Goal: Task Accomplishment & Management: Use online tool/utility

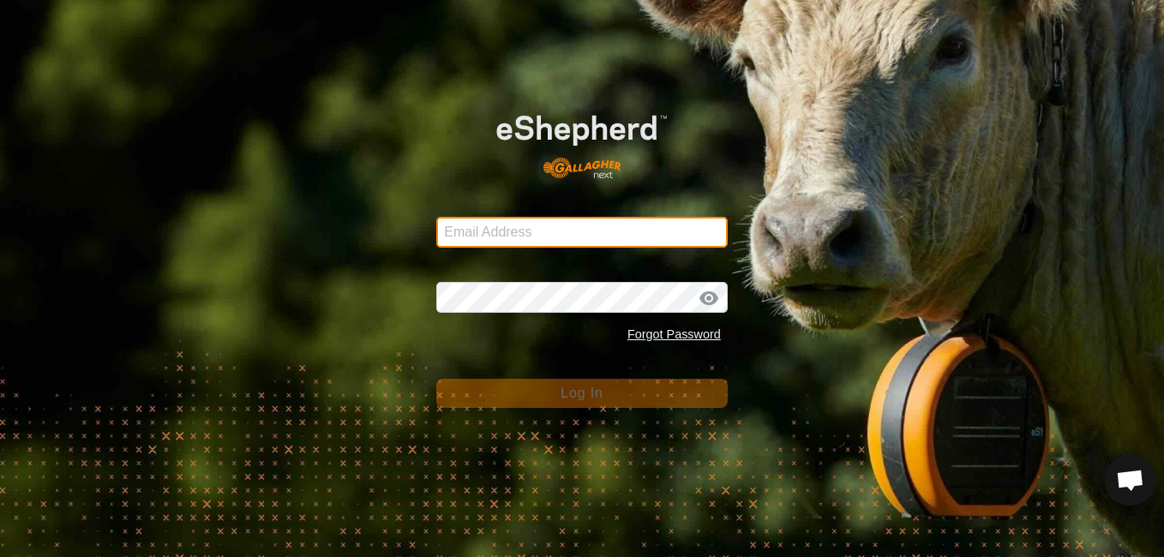
type input "[EMAIL_ADDRESS][DOMAIN_NAME]"
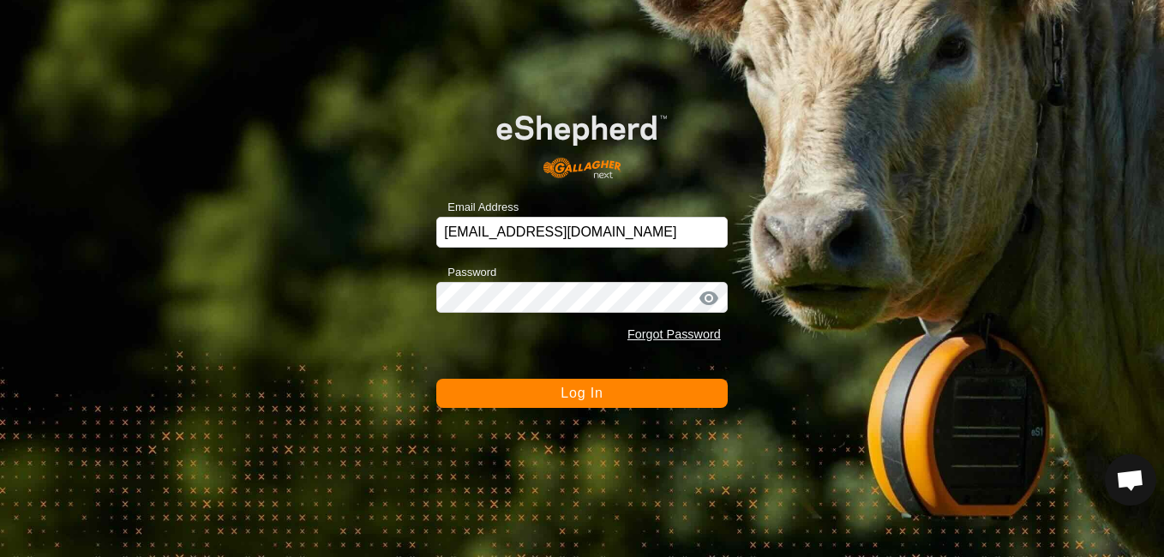
click at [598, 386] on span "Log In" at bounding box center [582, 393] width 42 height 15
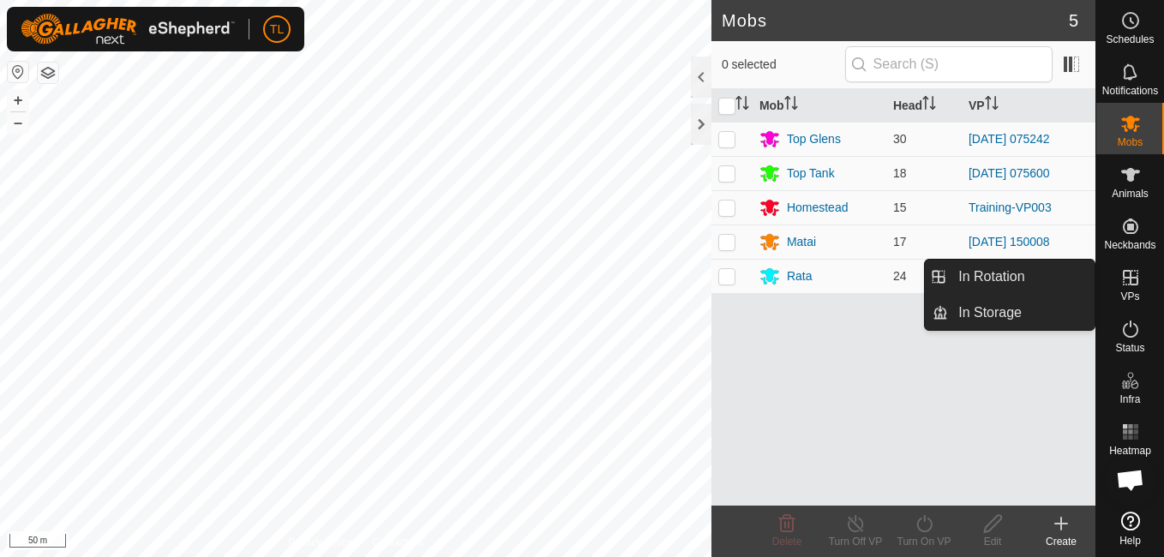
drag, startPoint x: 1116, startPoint y: 296, endPoint x: 1134, endPoint y: 273, distance: 29.3
click at [1134, 273] on icon at bounding box center [1130, 277] width 21 height 21
click at [993, 275] on link "In Rotation" at bounding box center [1021, 277] width 147 height 34
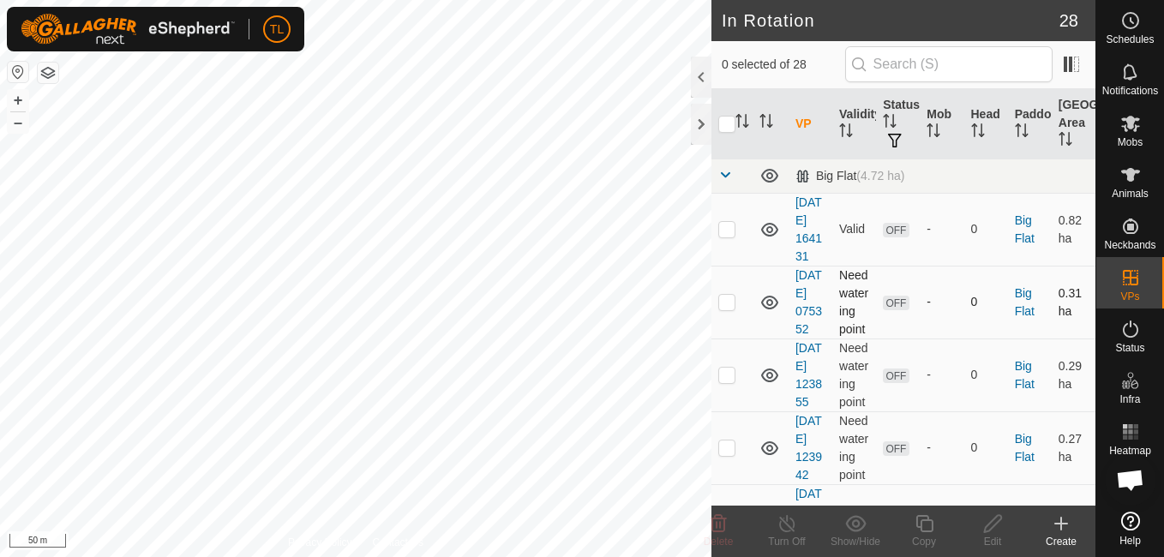
checkbox input "true"
click at [727, 236] on p-checkbox at bounding box center [726, 229] width 17 height 14
click at [726, 235] on p-checkbox at bounding box center [726, 229] width 17 height 14
checkbox input "false"
click at [727, 309] on p-checkbox at bounding box center [726, 302] width 17 height 14
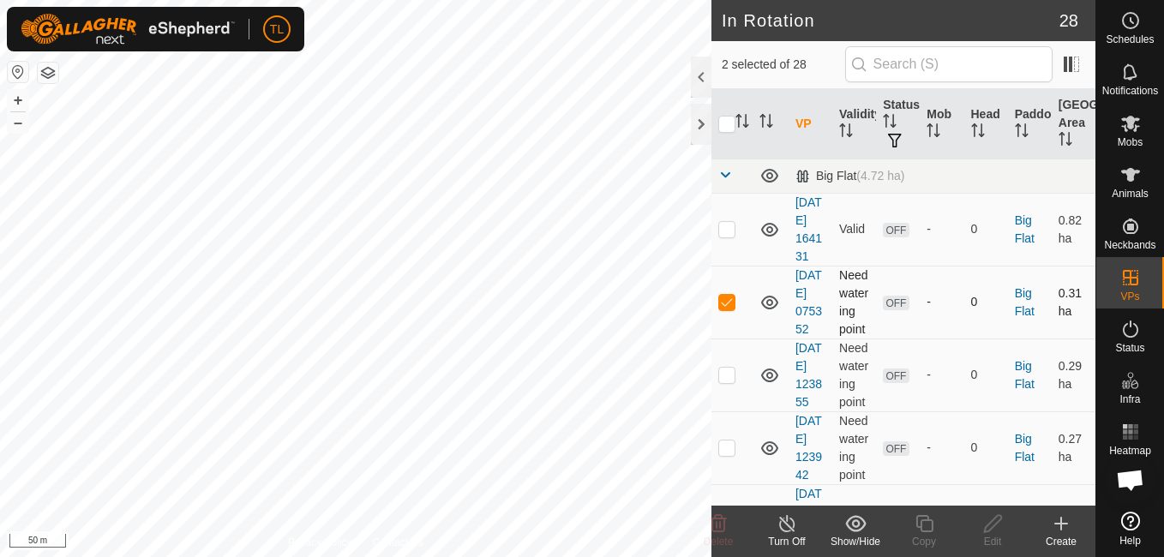
click at [727, 309] on p-checkbox at bounding box center [726, 302] width 17 height 14
checkbox input "false"
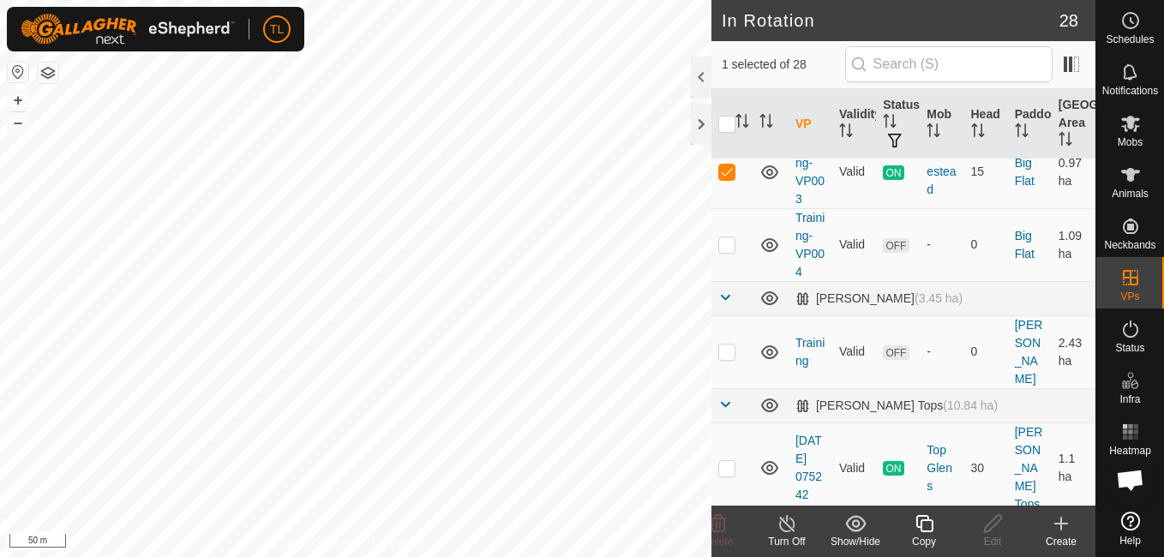
scroll to position [580, 0]
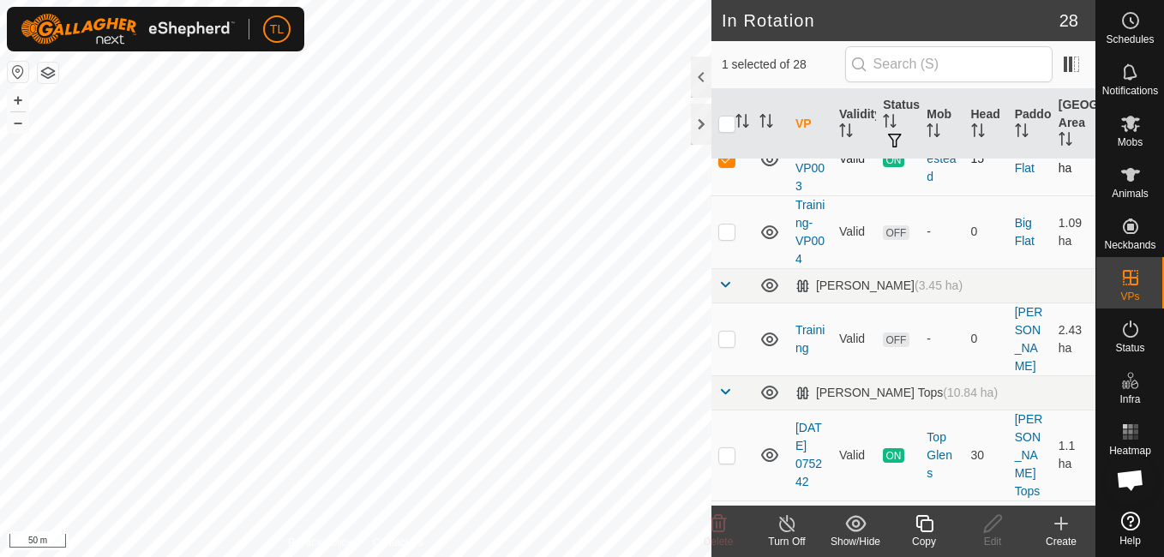
click at [808, 195] on td "Training-VP003" at bounding box center [811, 159] width 44 height 73
click at [808, 193] on link "Training-VP003" at bounding box center [811, 159] width 30 height 68
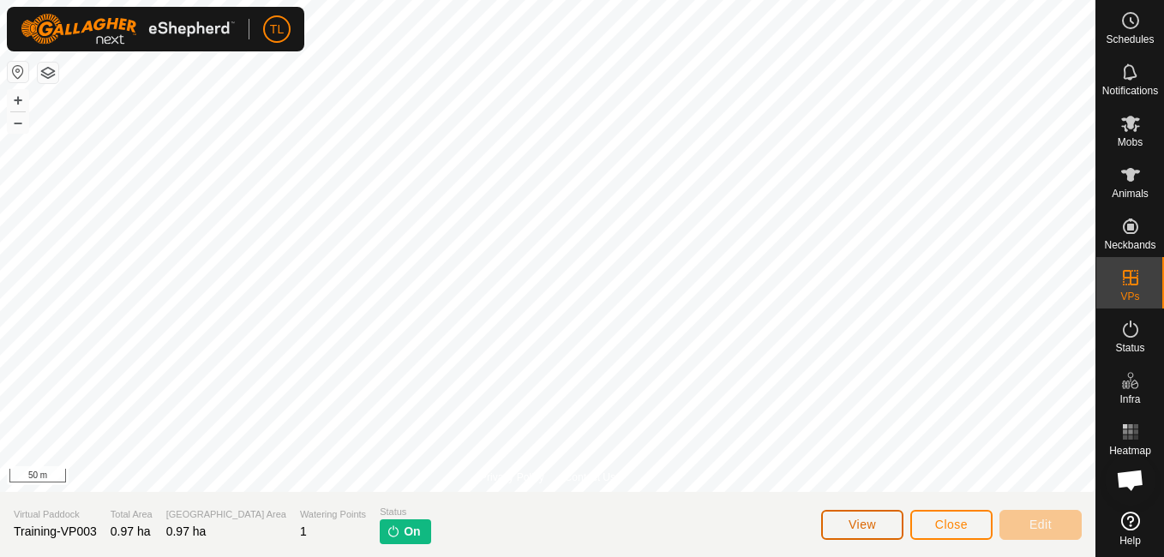
click at [887, 524] on button "View" at bounding box center [862, 525] width 82 height 30
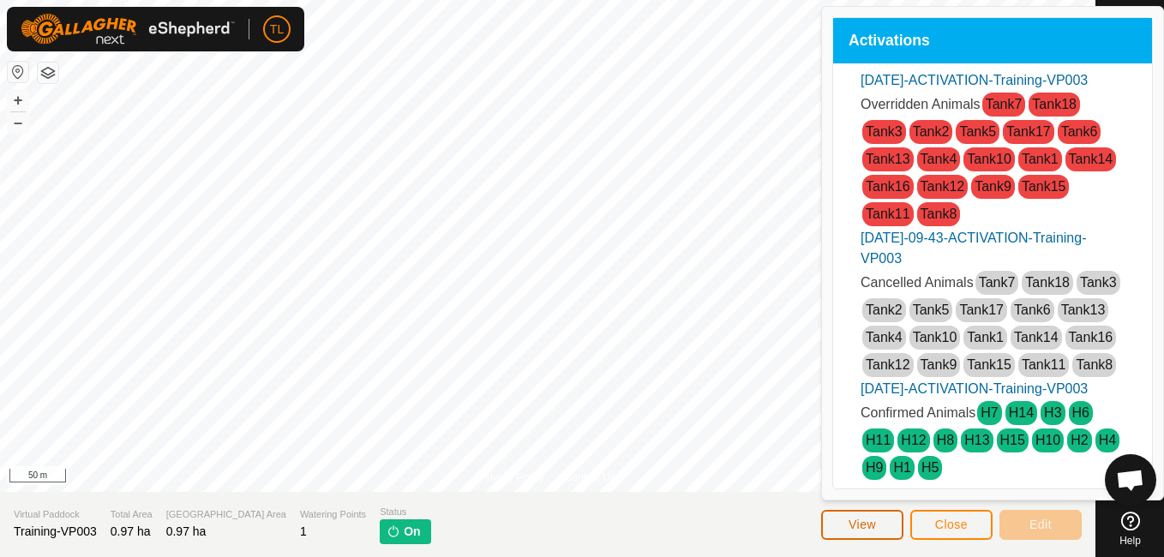
click at [873, 527] on span "View" at bounding box center [862, 525] width 27 height 14
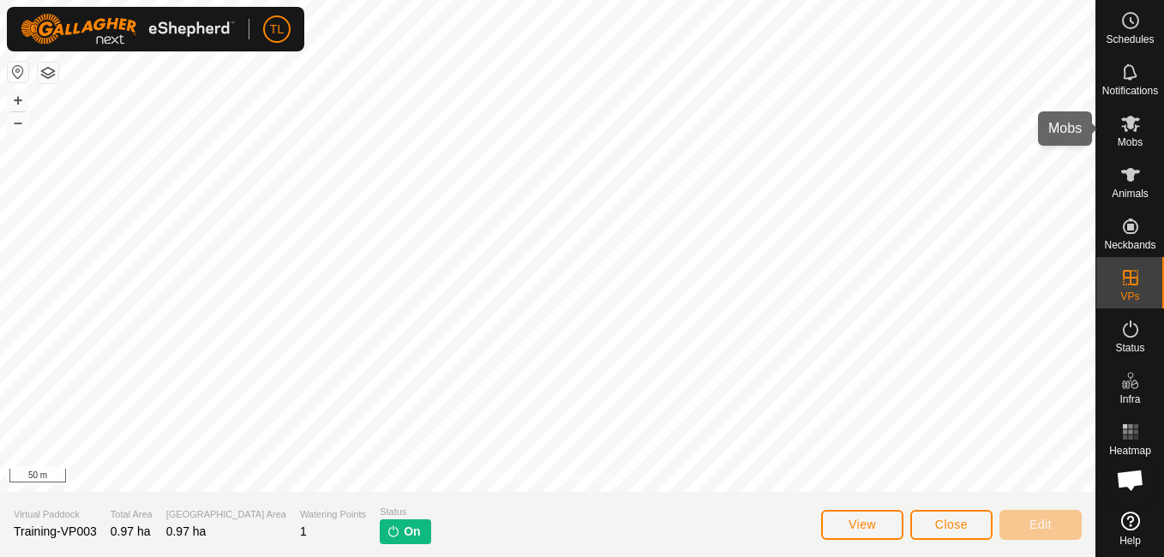
drag, startPoint x: 1128, startPoint y: 121, endPoint x: 1109, endPoint y: 125, distance: 19.3
click at [1128, 120] on icon at bounding box center [1130, 124] width 19 height 16
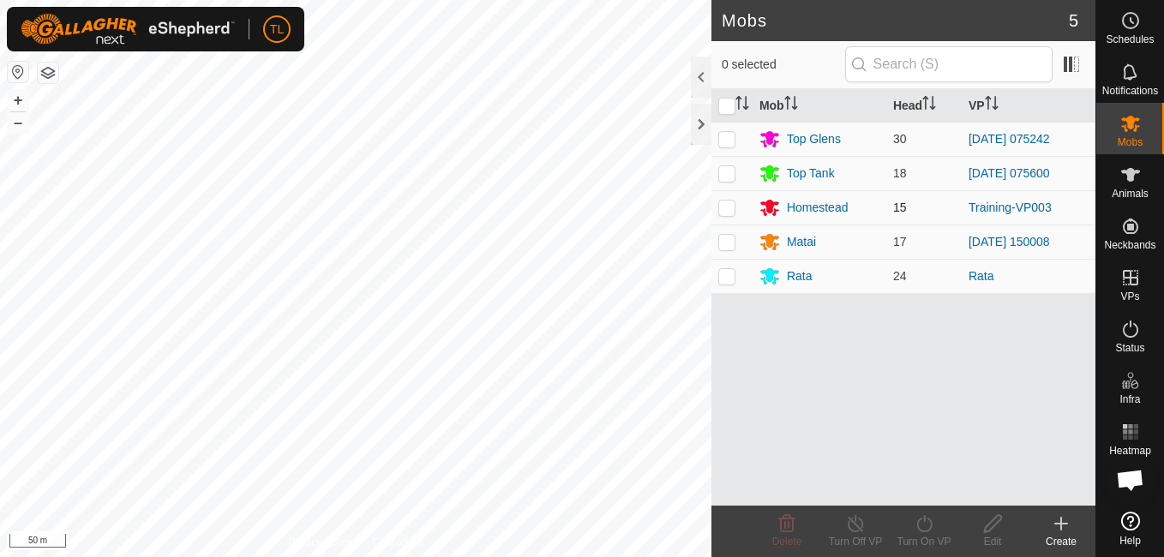
click at [735, 206] on p-checkbox at bounding box center [726, 208] width 17 height 14
checkbox input "true"
click at [993, 523] on icon at bounding box center [992, 523] width 21 height 21
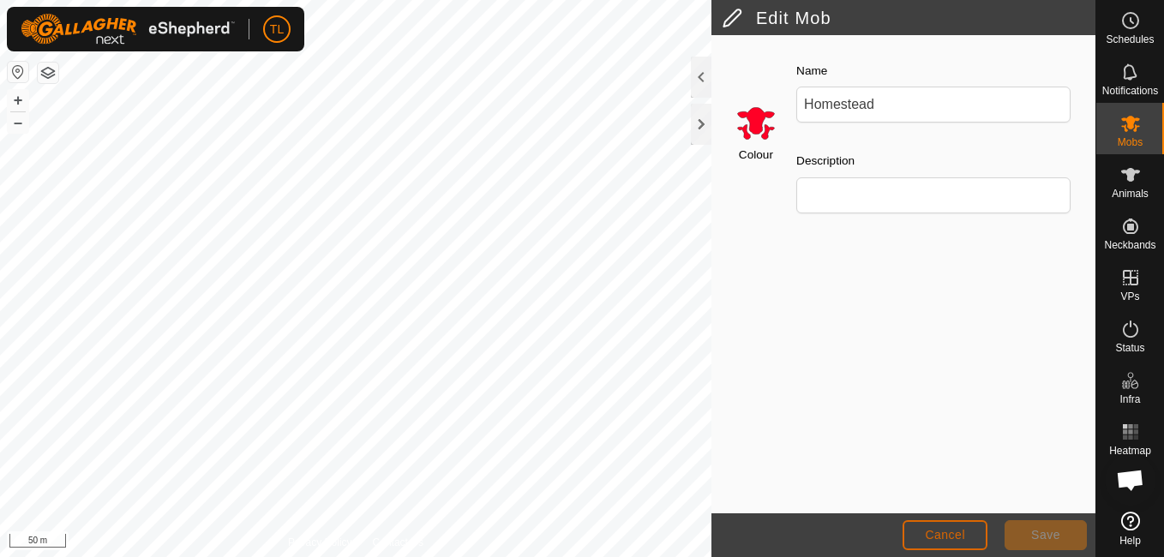
click at [971, 530] on button "Cancel" at bounding box center [945, 535] width 85 height 30
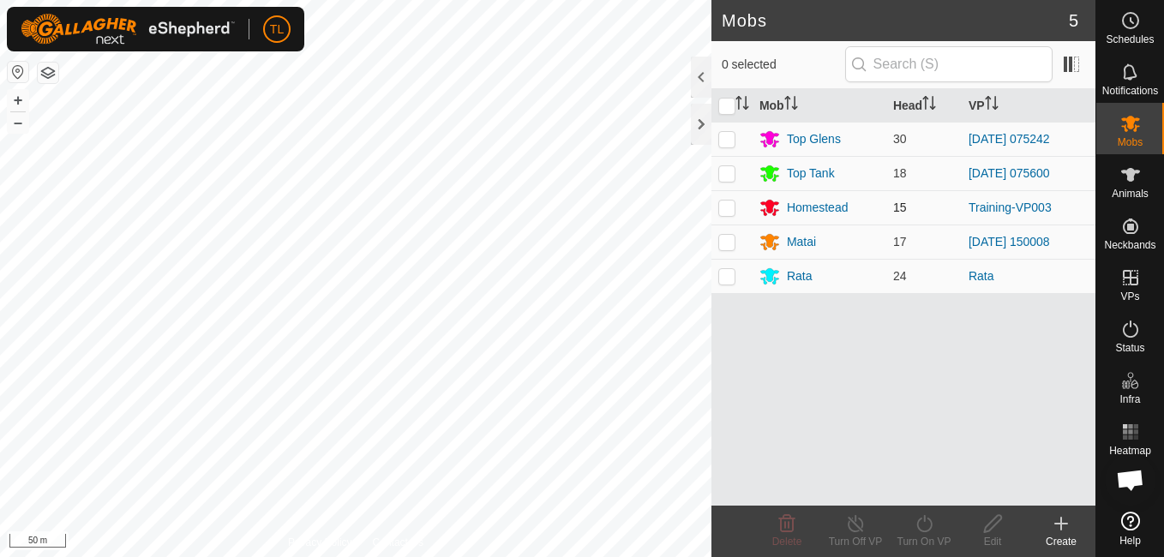
click at [737, 208] on td at bounding box center [732, 207] width 41 height 34
checkbox input "true"
click at [927, 525] on icon at bounding box center [924, 523] width 21 height 21
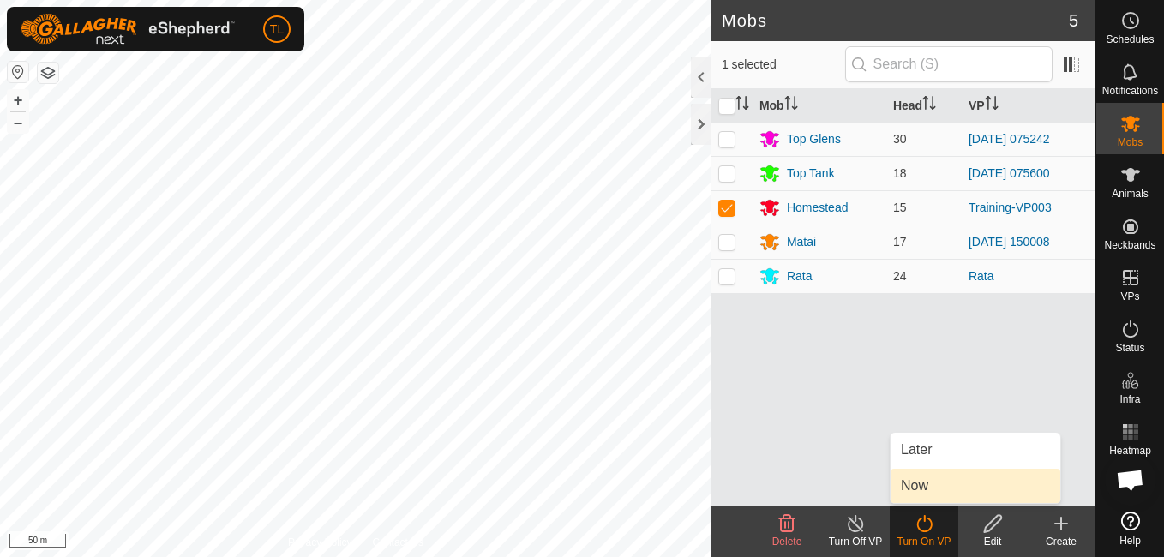
click at [926, 485] on link "Now" at bounding box center [976, 486] width 170 height 34
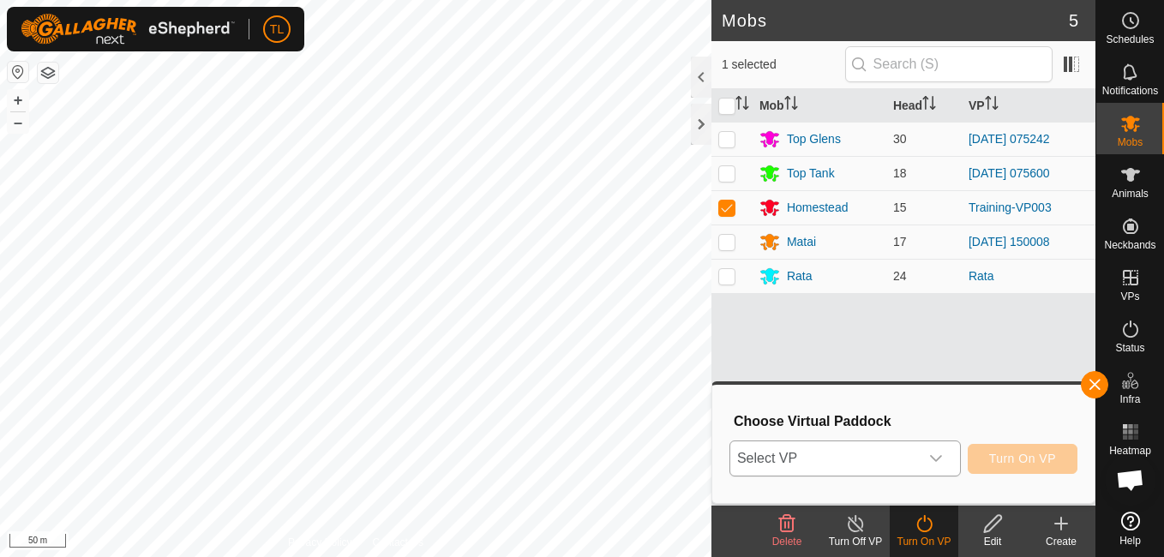
click at [946, 459] on div "dropdown trigger" at bounding box center [936, 458] width 34 height 34
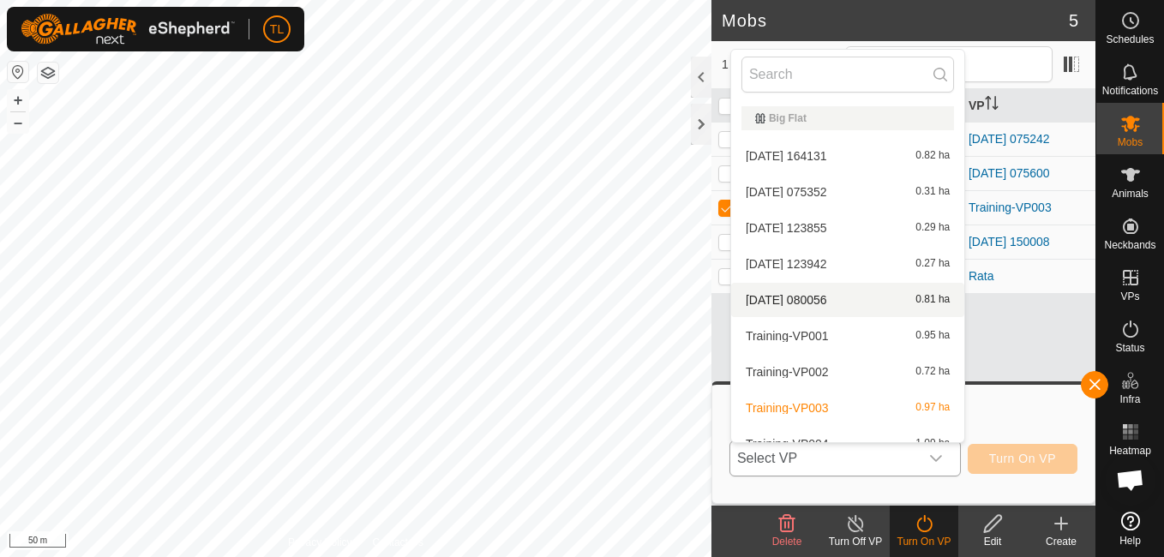
scroll to position [19, 0]
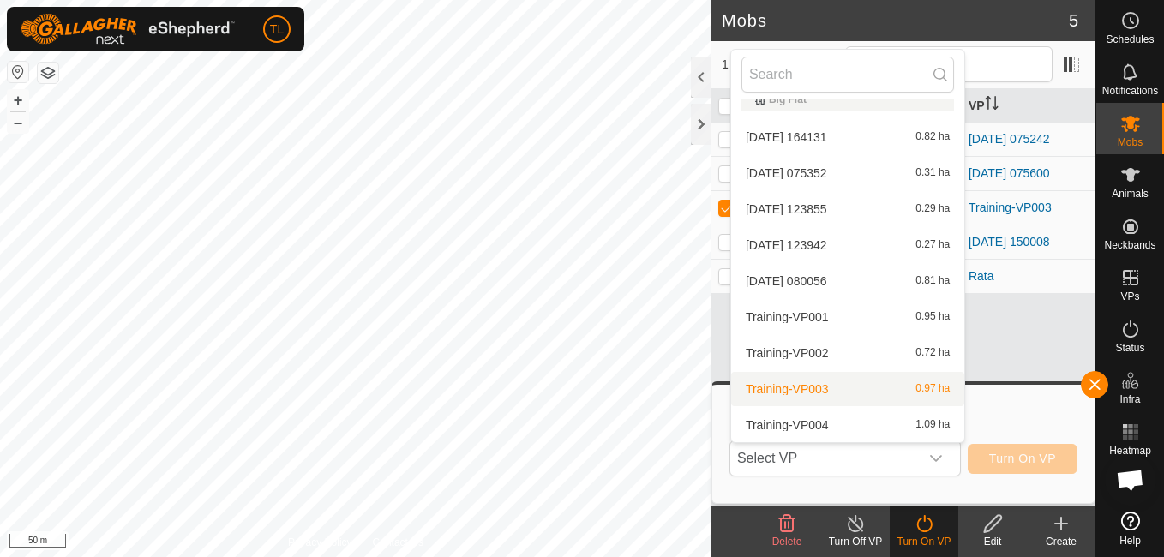
click at [1072, 525] on create-svg-icon at bounding box center [1061, 523] width 69 height 21
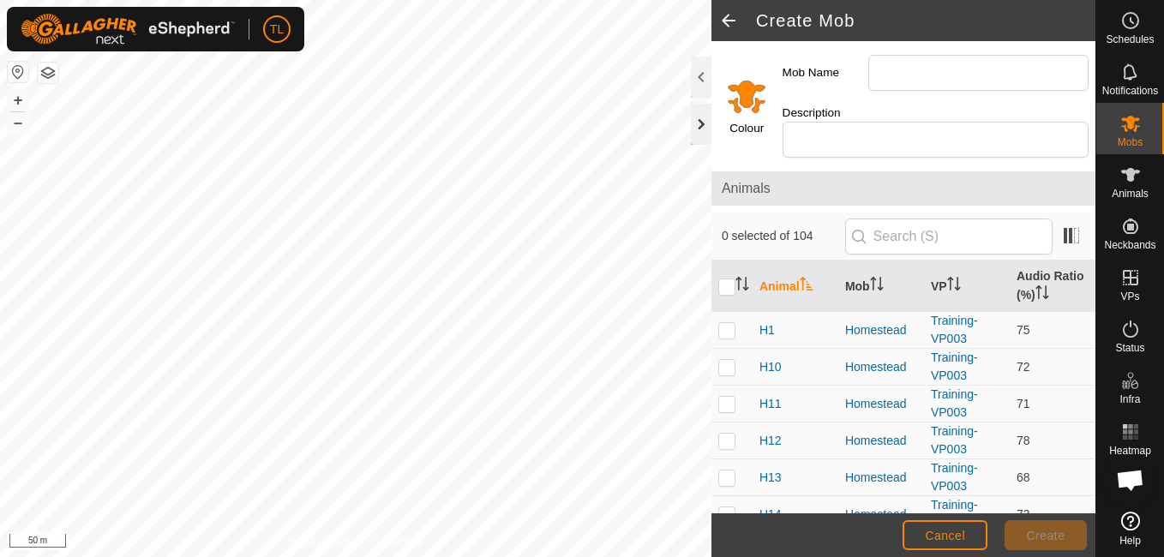
click at [697, 129] on div at bounding box center [701, 124] width 21 height 41
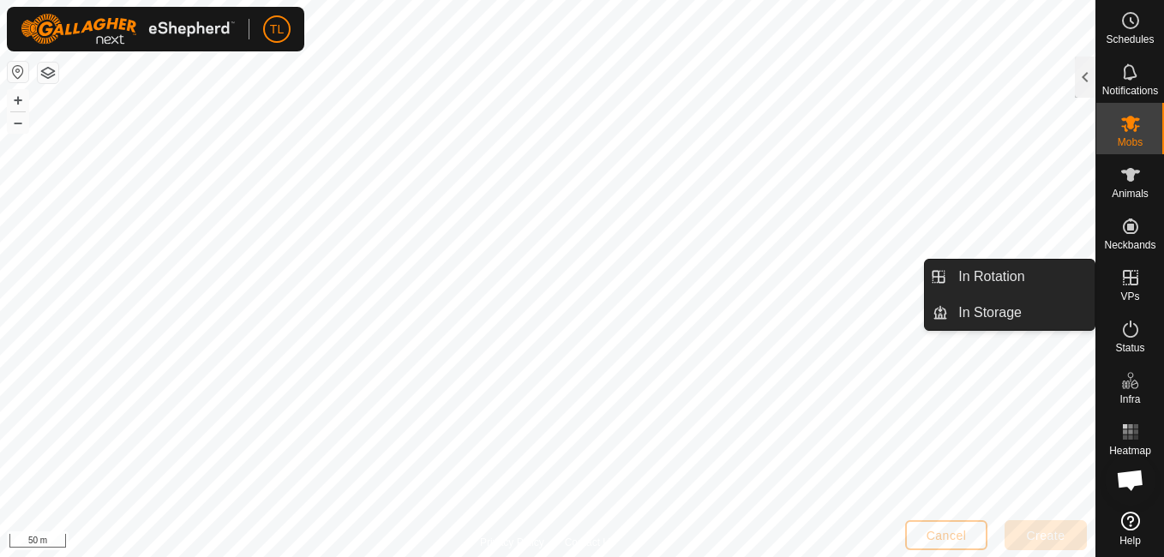
click at [1135, 273] on icon at bounding box center [1130, 277] width 21 height 21
click at [1019, 282] on link "In Rotation" at bounding box center [1021, 277] width 147 height 34
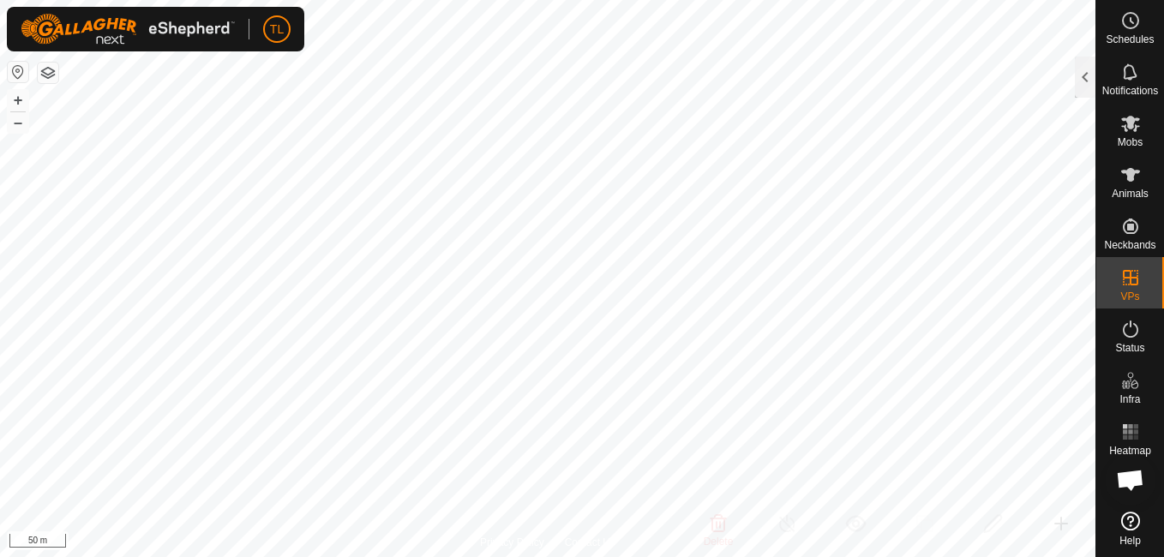
drag, startPoint x: 1083, startPoint y: 85, endPoint x: 1083, endPoint y: 111, distance: 26.6
click at [1083, 86] on div at bounding box center [1085, 77] width 21 height 41
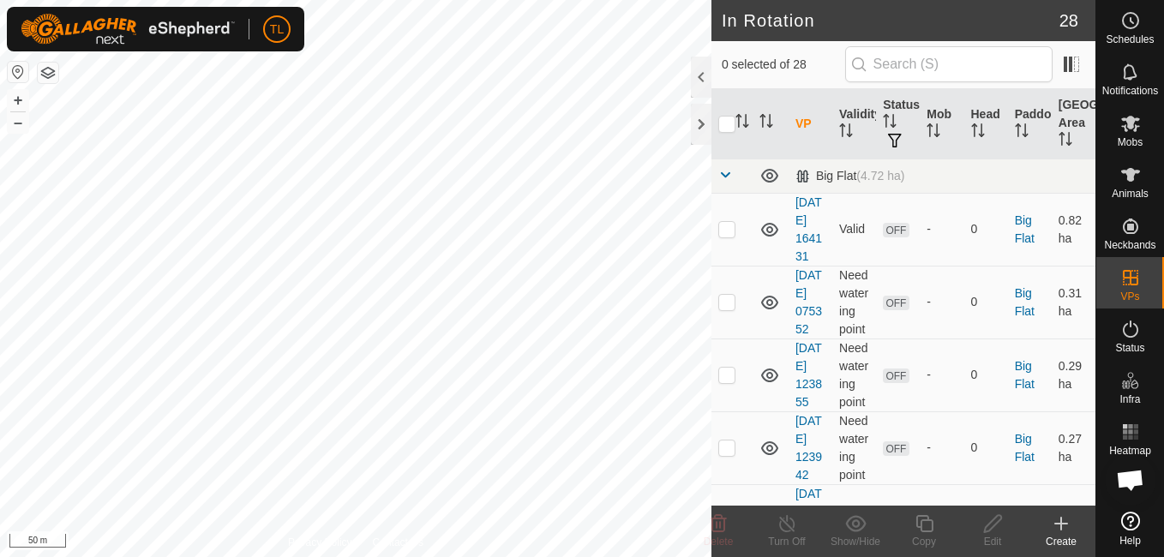
click at [1061, 529] on icon at bounding box center [1061, 524] width 0 height 12
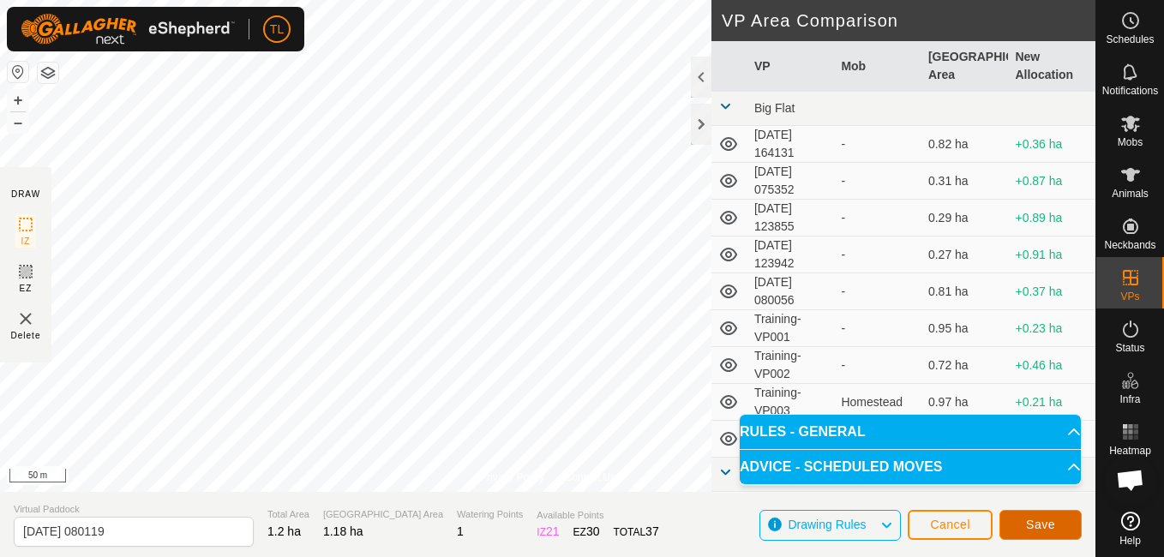
click at [1040, 524] on span "Save" at bounding box center [1040, 525] width 29 height 14
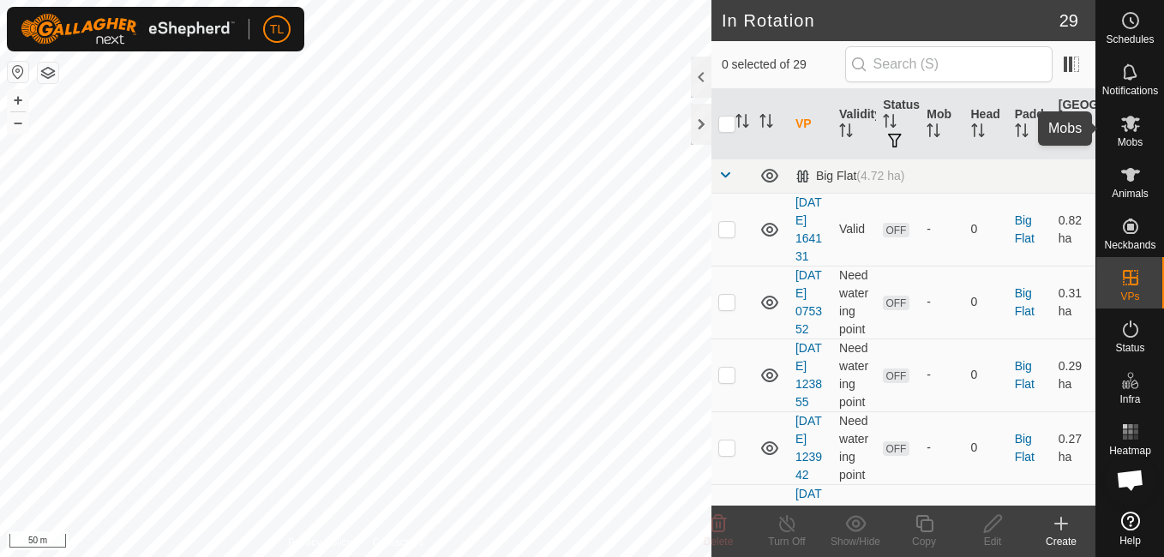
click at [1135, 122] on icon at bounding box center [1130, 123] width 21 height 21
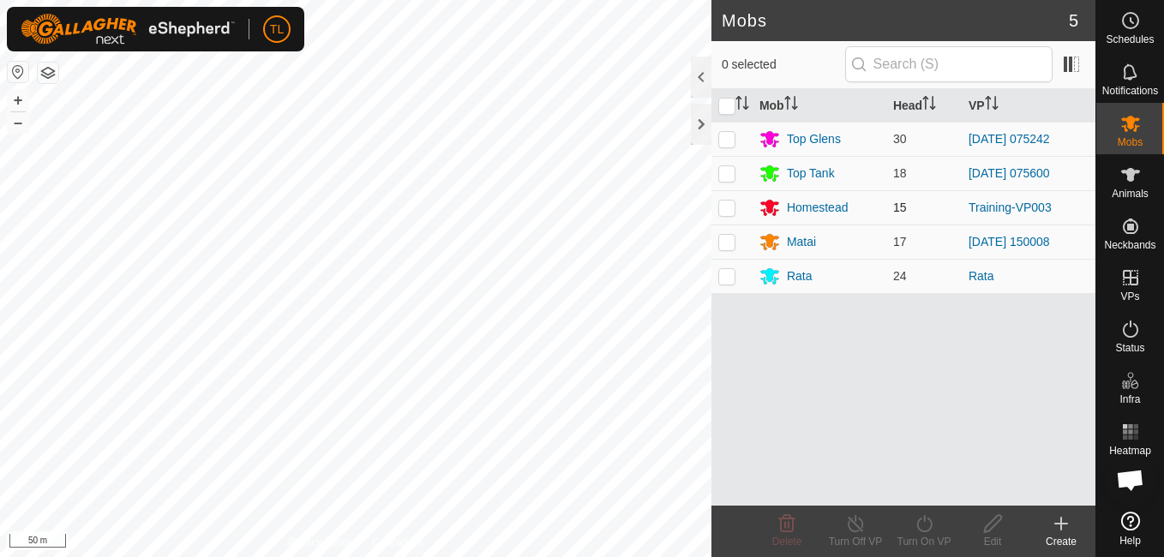
click at [726, 207] on p-checkbox at bounding box center [726, 208] width 17 height 14
checkbox input "true"
click at [924, 526] on icon at bounding box center [924, 523] width 21 height 21
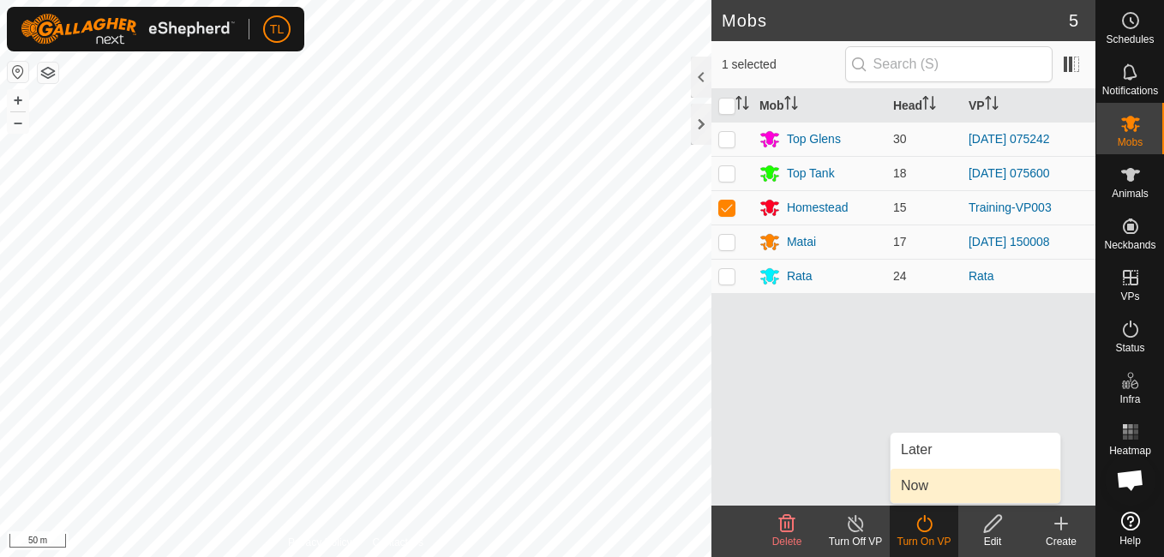
click at [928, 483] on link "Now" at bounding box center [976, 486] width 170 height 34
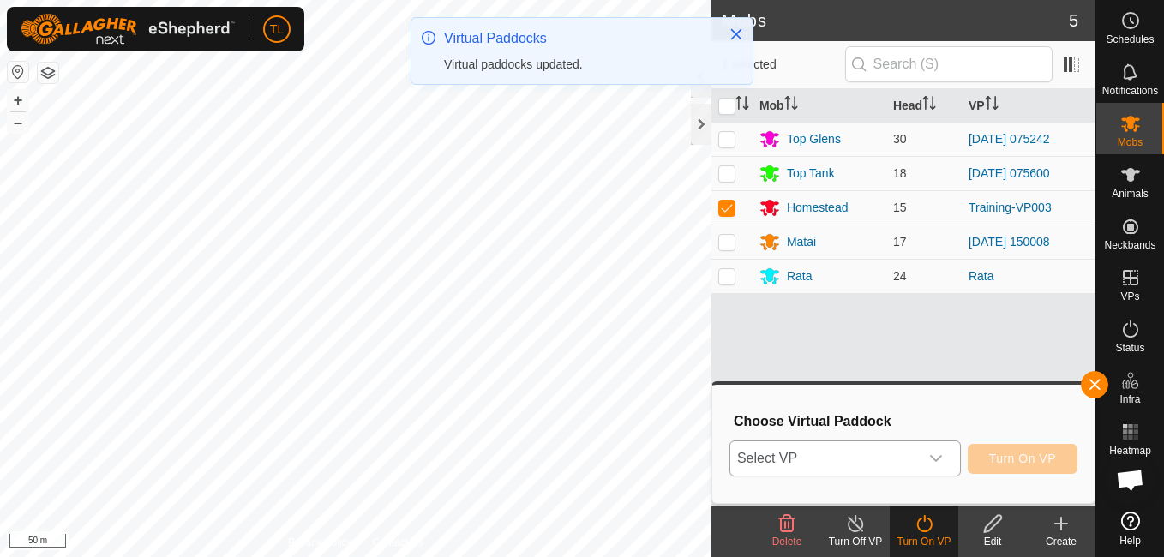
click at [939, 455] on icon "dropdown trigger" at bounding box center [936, 459] width 14 height 14
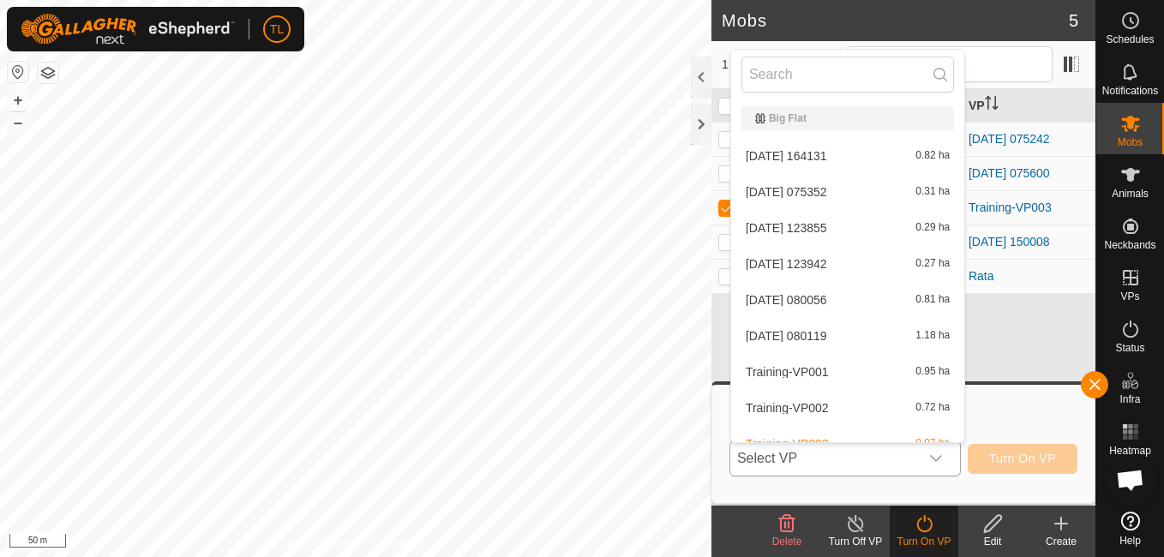
click at [804, 328] on li "[DATE] [DATE] 1.18 ha" at bounding box center [847, 336] width 233 height 34
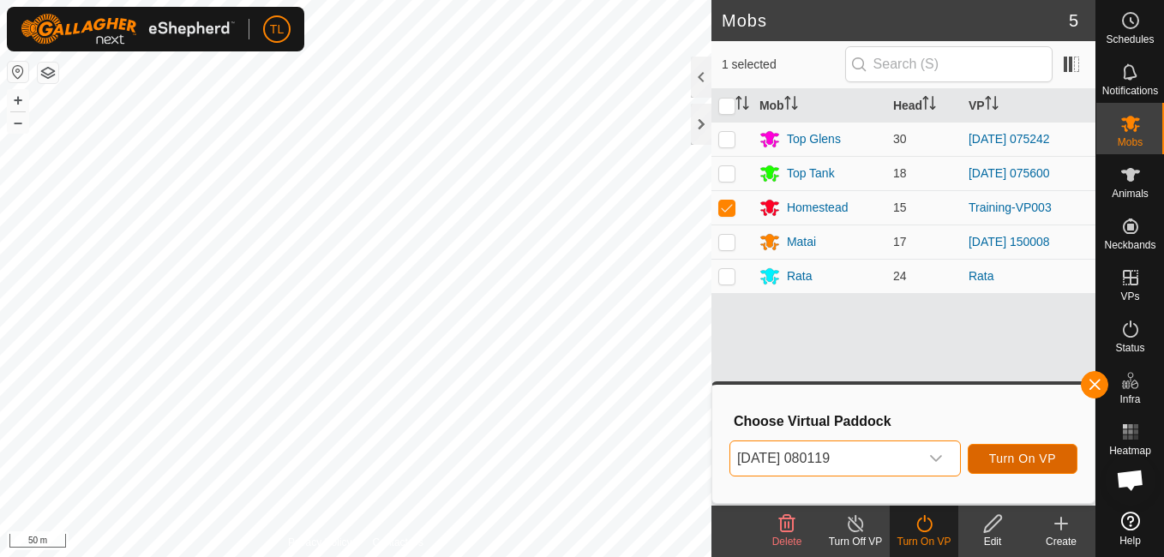
click at [1000, 460] on span "Turn On VP" at bounding box center [1022, 459] width 67 height 14
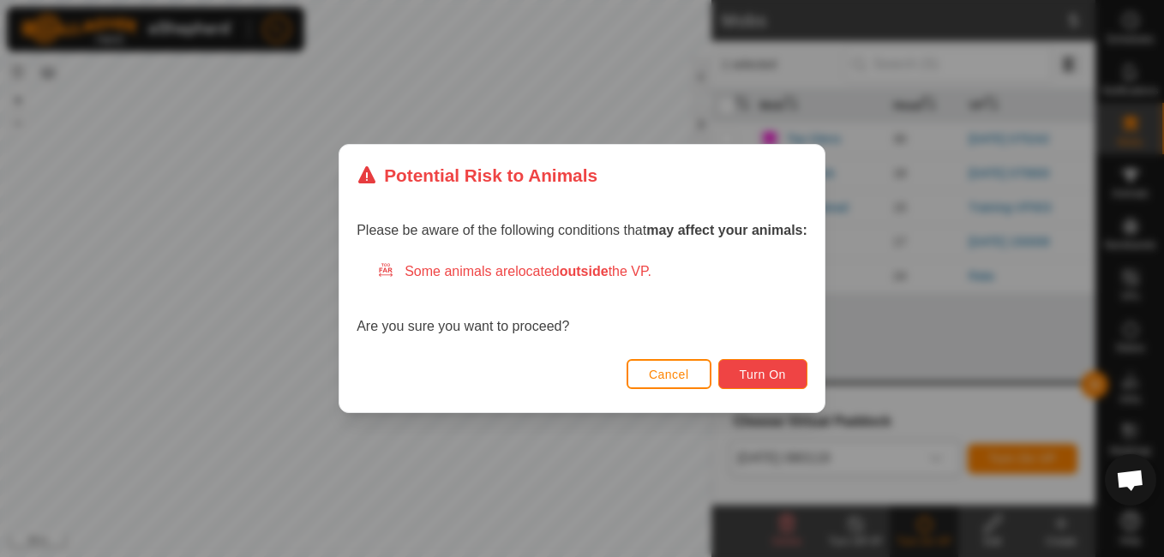
click at [742, 381] on span "Turn On" at bounding box center [763, 375] width 46 height 14
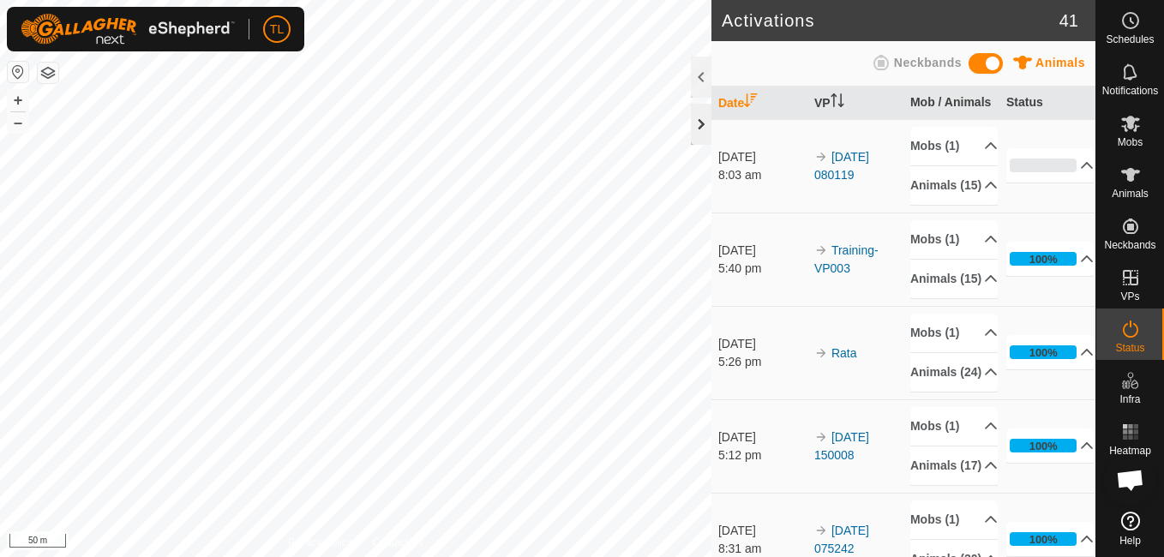
click at [703, 118] on div at bounding box center [701, 124] width 21 height 41
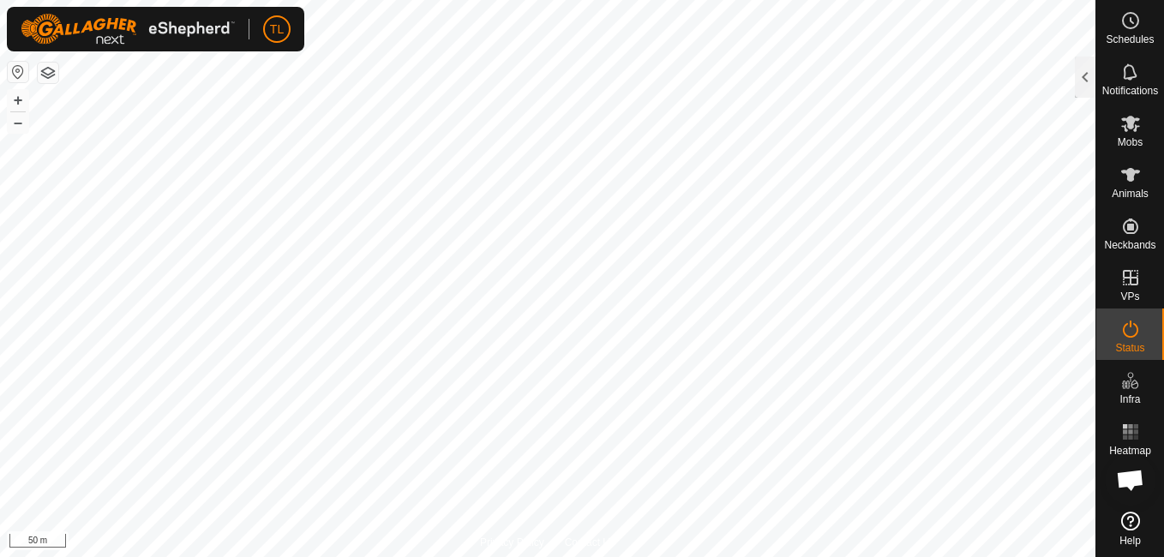
click at [1144, 556] on html "TL Schedules Notifications Mobs Animals Neckbands VPs Status Infra Heatmap Help…" at bounding box center [582, 278] width 1164 height 557
click at [1124, 327] on icon at bounding box center [1130, 329] width 21 height 21
click at [1125, 327] on icon at bounding box center [1130, 329] width 21 height 21
drag, startPoint x: 1125, startPoint y: 327, endPoint x: 1111, endPoint y: 340, distance: 18.8
click at [1111, 340] on div "Status" at bounding box center [1130, 334] width 68 height 51
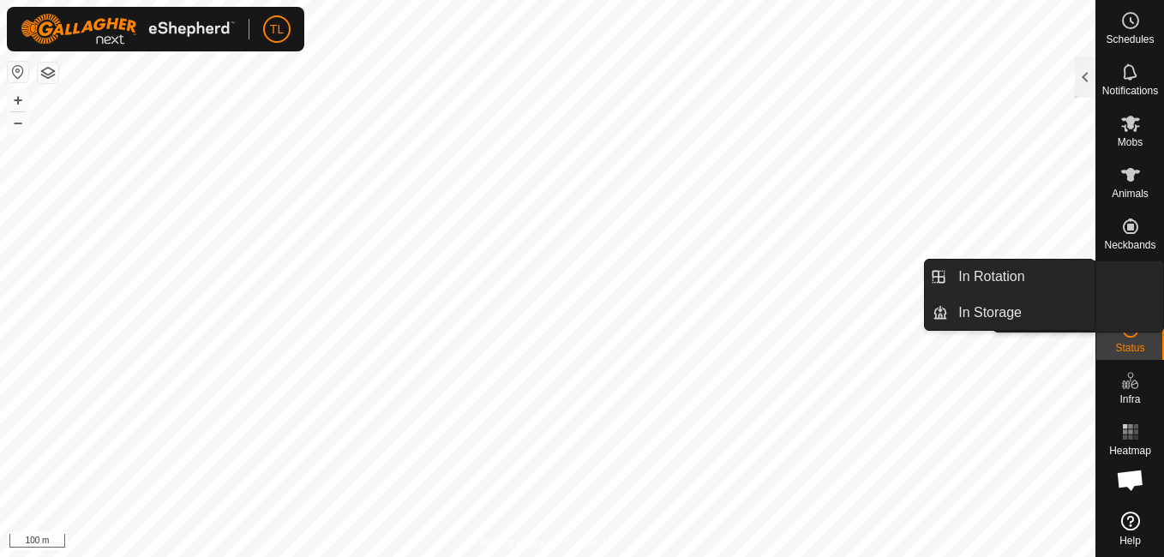
drag, startPoint x: 1111, startPoint y: 308, endPoint x: 1119, endPoint y: 274, distance: 34.3
click at [1119, 273] on es-virtualpaddocks-svg-icon at bounding box center [1130, 277] width 31 height 27
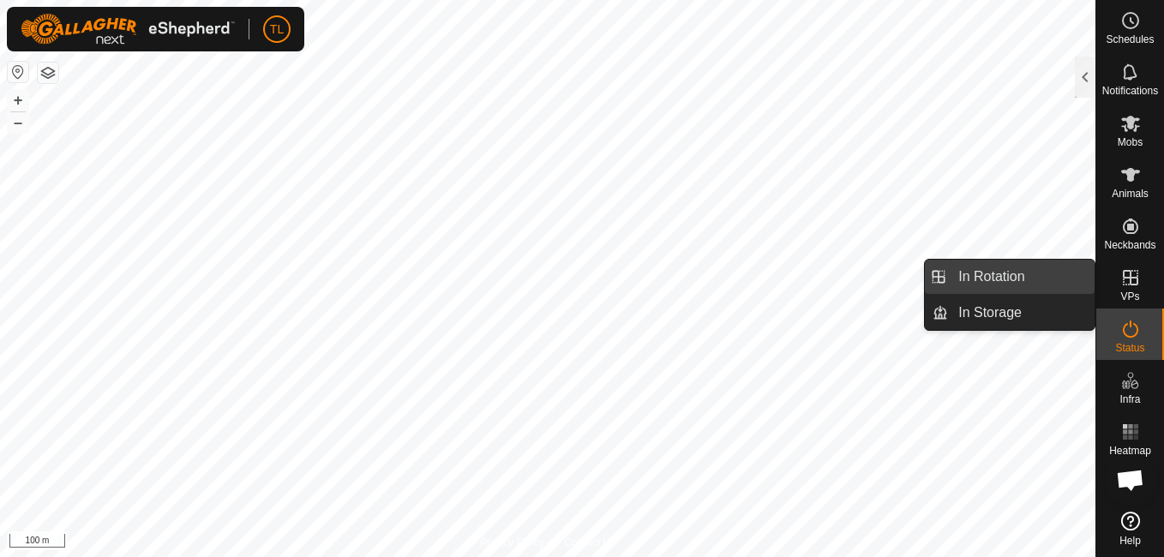
click at [1010, 275] on link "In Rotation" at bounding box center [1021, 277] width 147 height 34
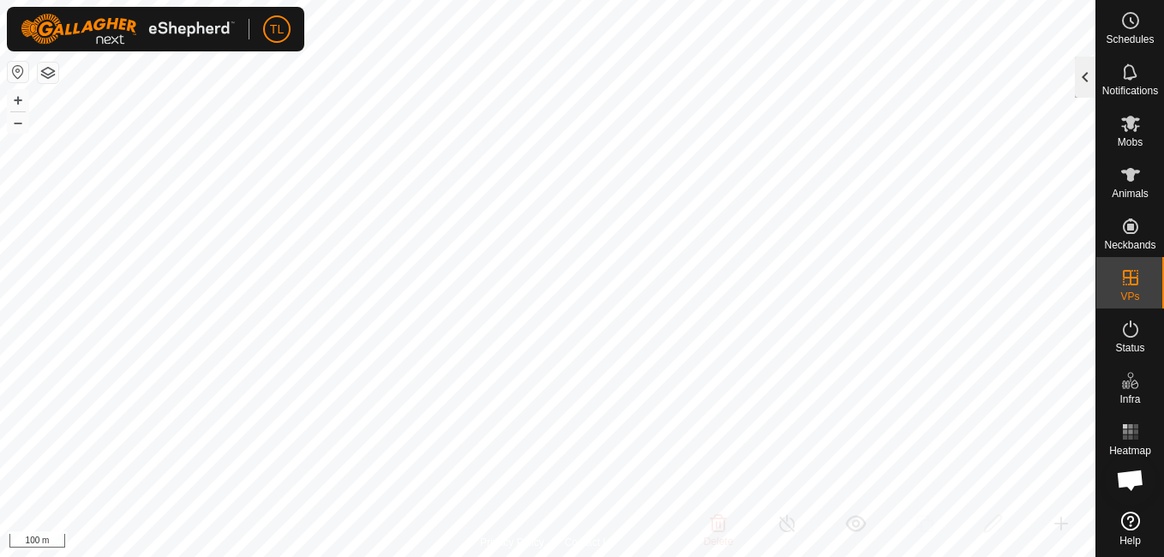
click at [1085, 81] on div at bounding box center [1085, 77] width 21 height 41
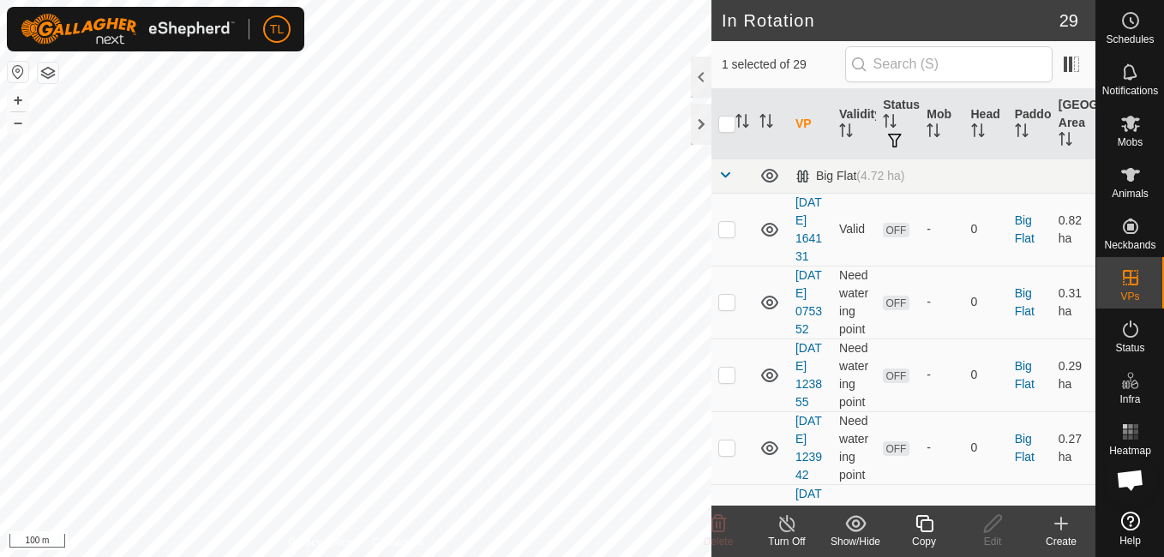
click at [1055, 517] on icon at bounding box center [1061, 523] width 21 height 21
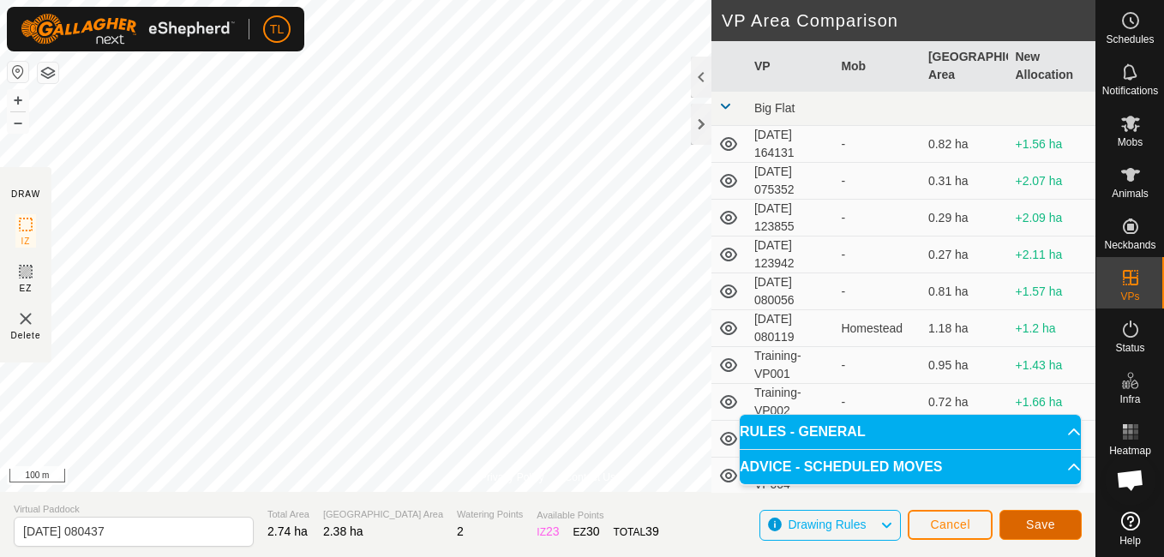
click at [1046, 519] on span "Save" at bounding box center [1040, 525] width 29 height 14
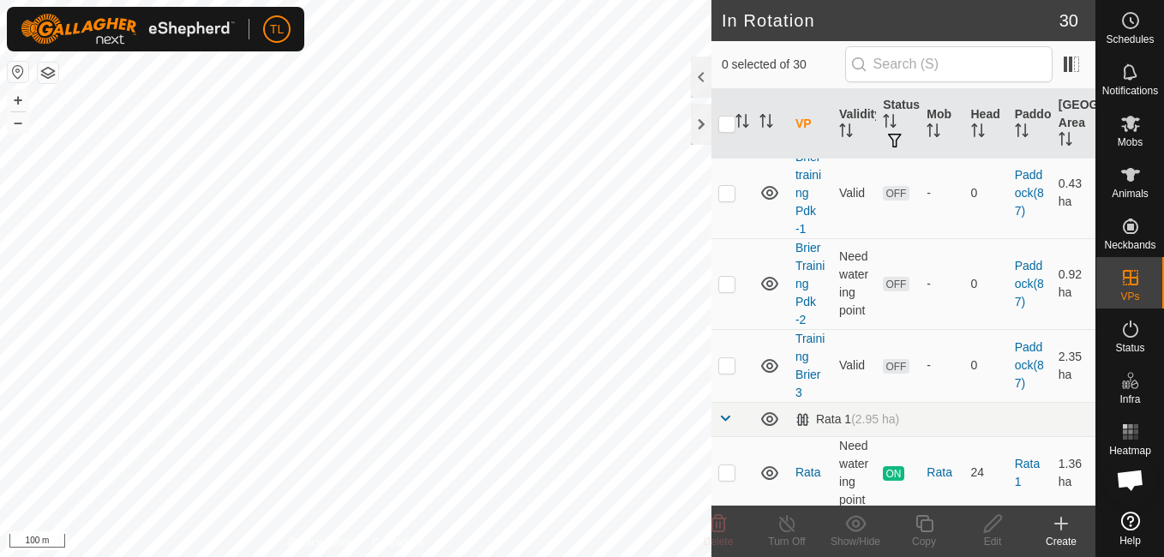
scroll to position [829, 0]
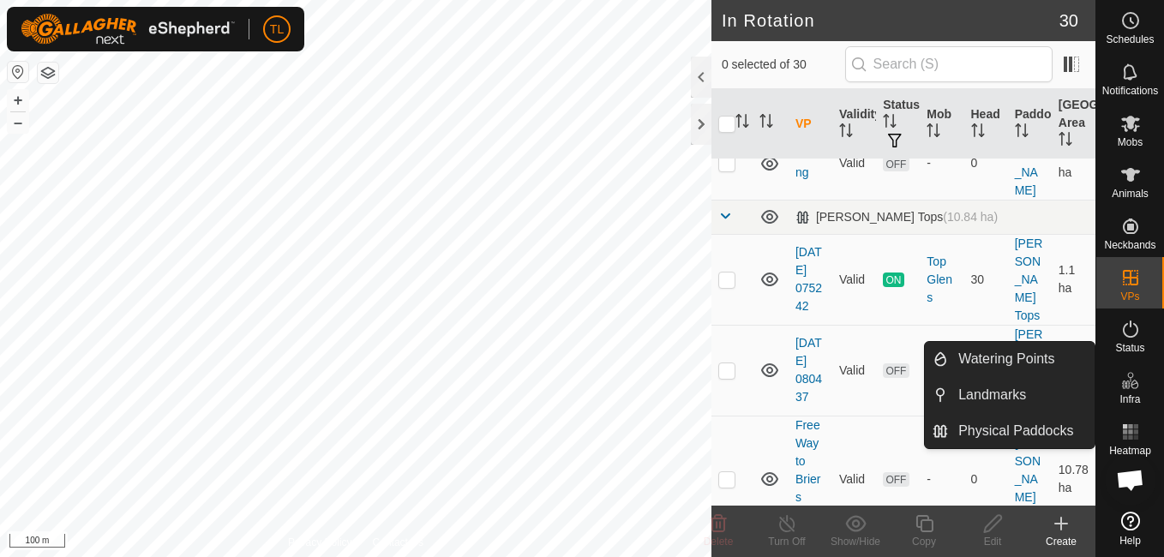
click at [1065, 513] on icon at bounding box center [1061, 523] width 21 height 21
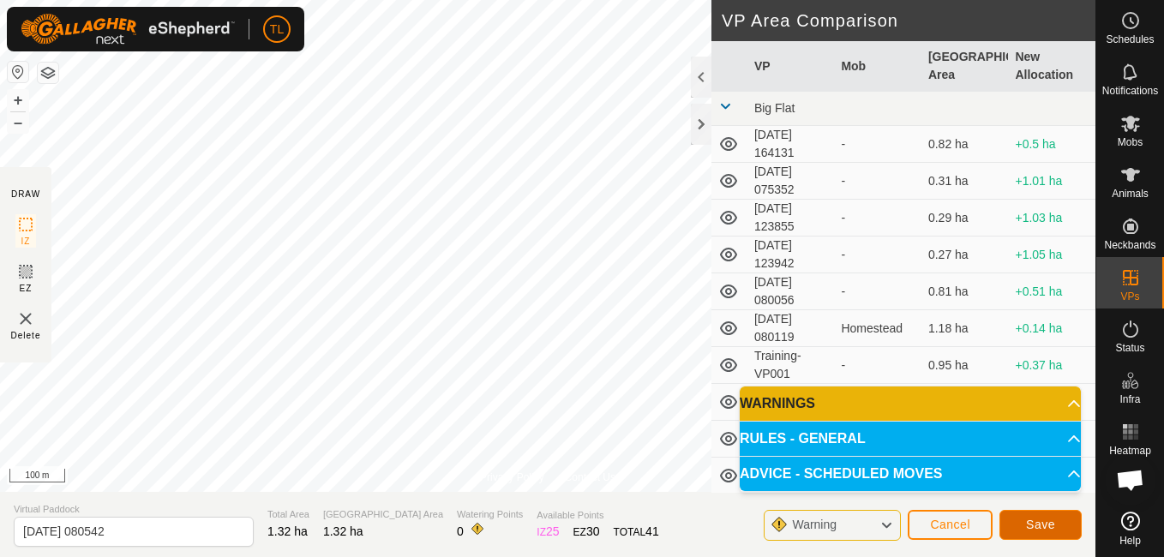
click at [1056, 517] on button "Save" at bounding box center [1041, 525] width 82 height 30
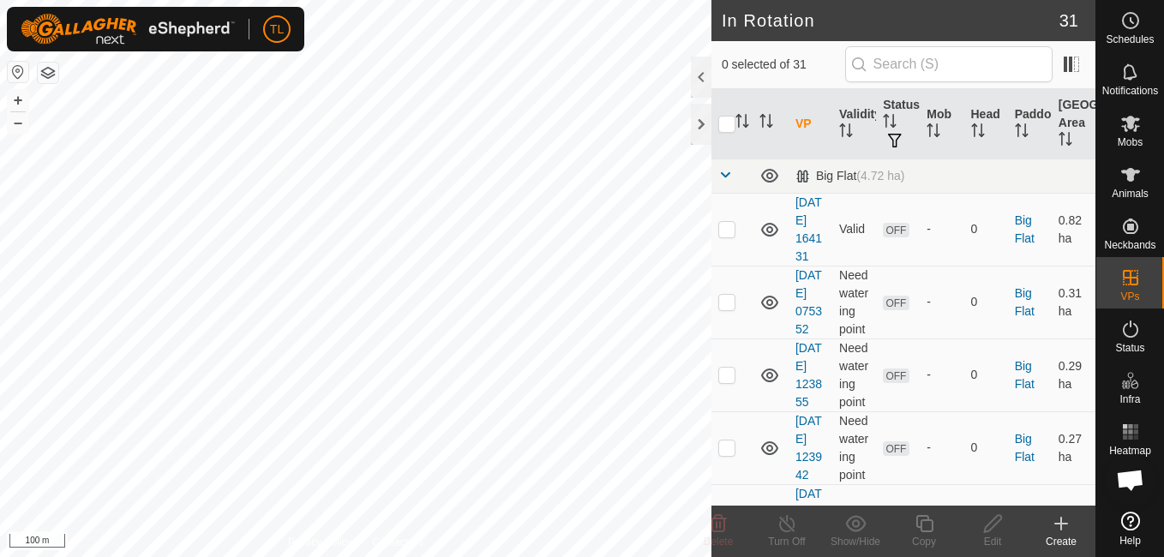
click at [1055, 523] on icon at bounding box center [1061, 523] width 21 height 21
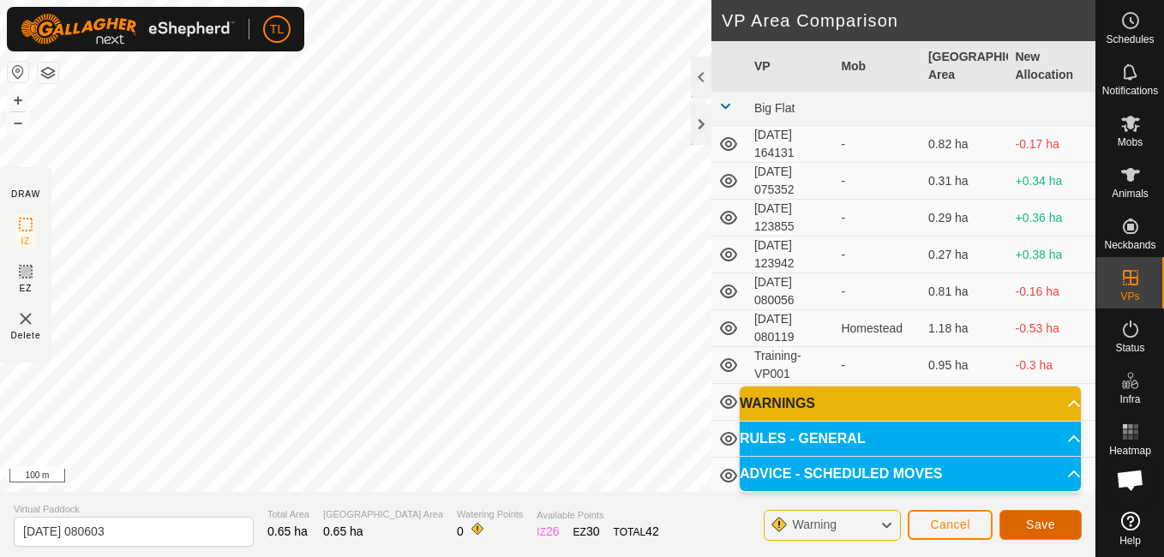
click at [1061, 513] on button "Save" at bounding box center [1041, 525] width 82 height 30
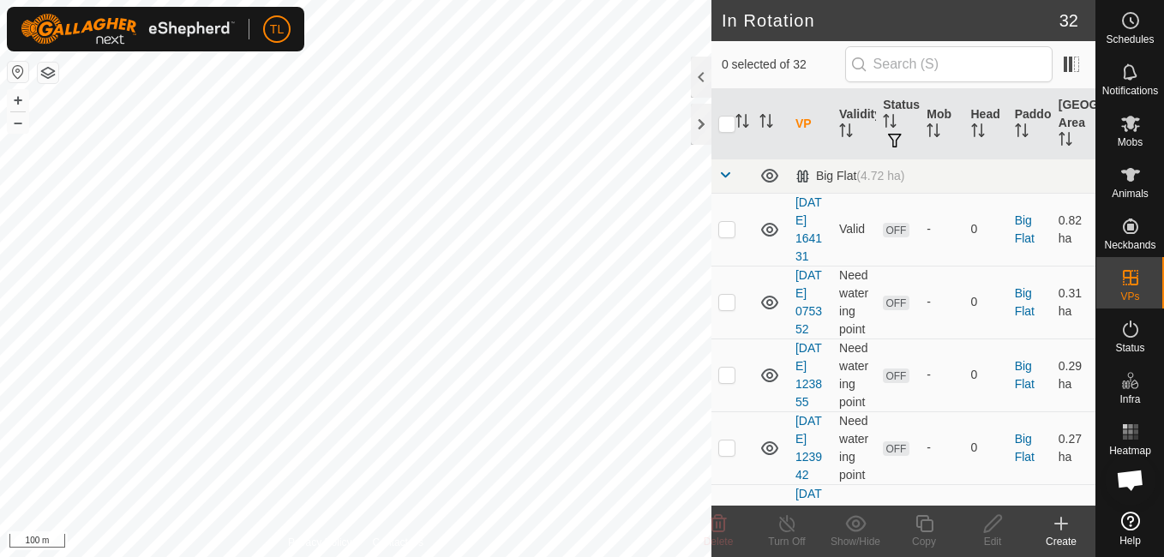
click at [1060, 524] on icon at bounding box center [1061, 524] width 12 height 0
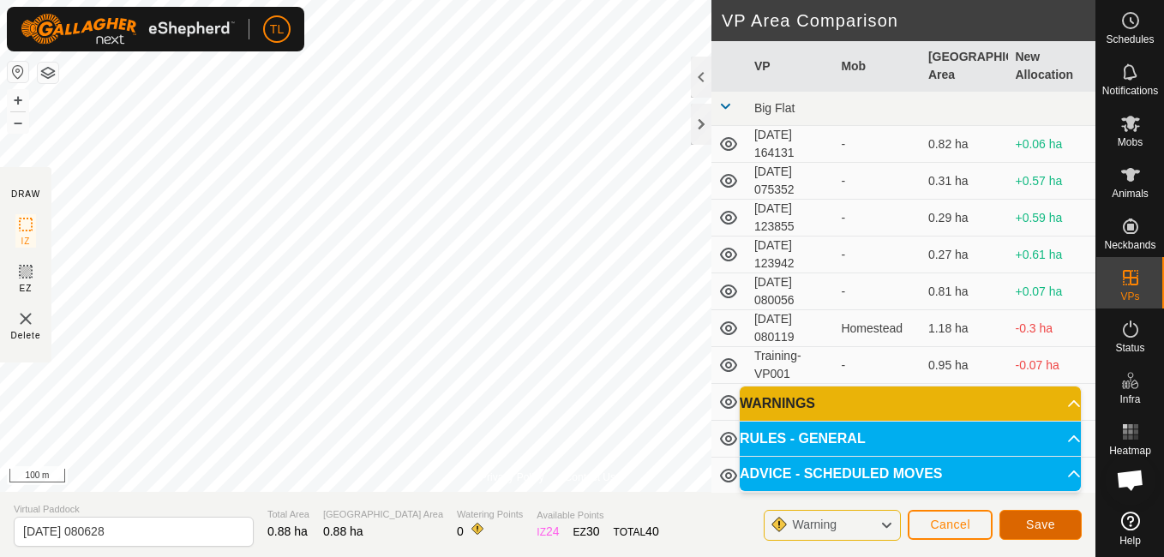
click at [1047, 520] on span "Save" at bounding box center [1040, 525] width 29 height 14
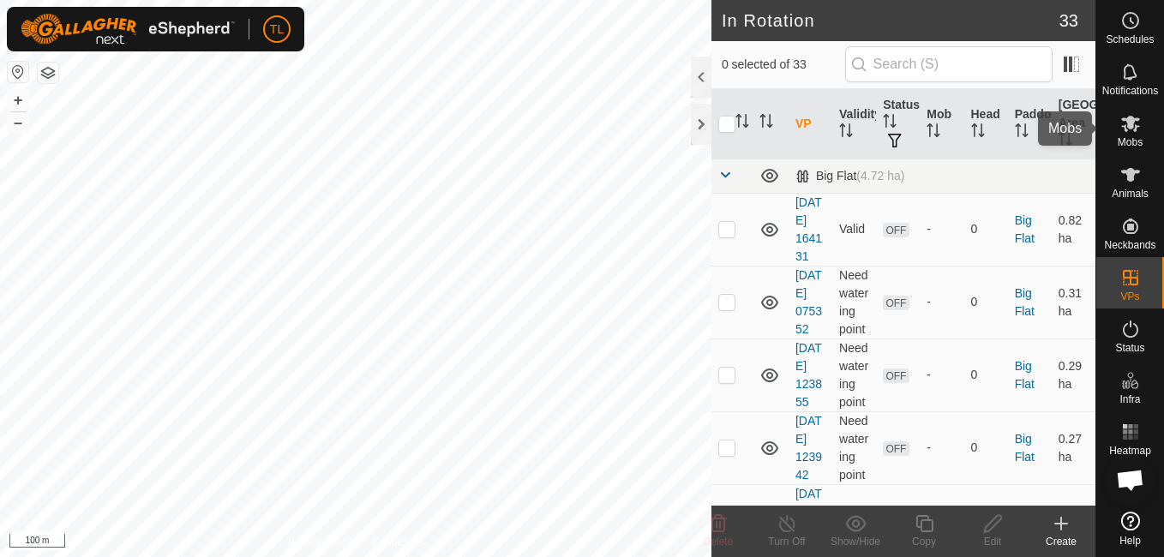
click at [1126, 130] on icon at bounding box center [1130, 124] width 19 height 16
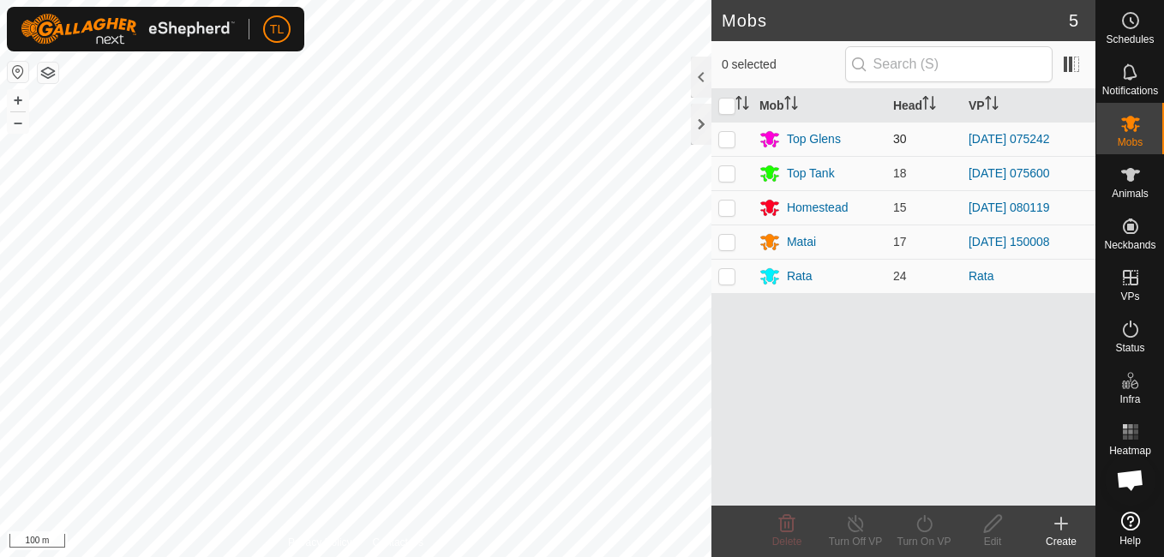
click at [736, 141] on td at bounding box center [732, 139] width 41 height 34
checkbox input "true"
click at [929, 527] on icon at bounding box center [924, 523] width 21 height 21
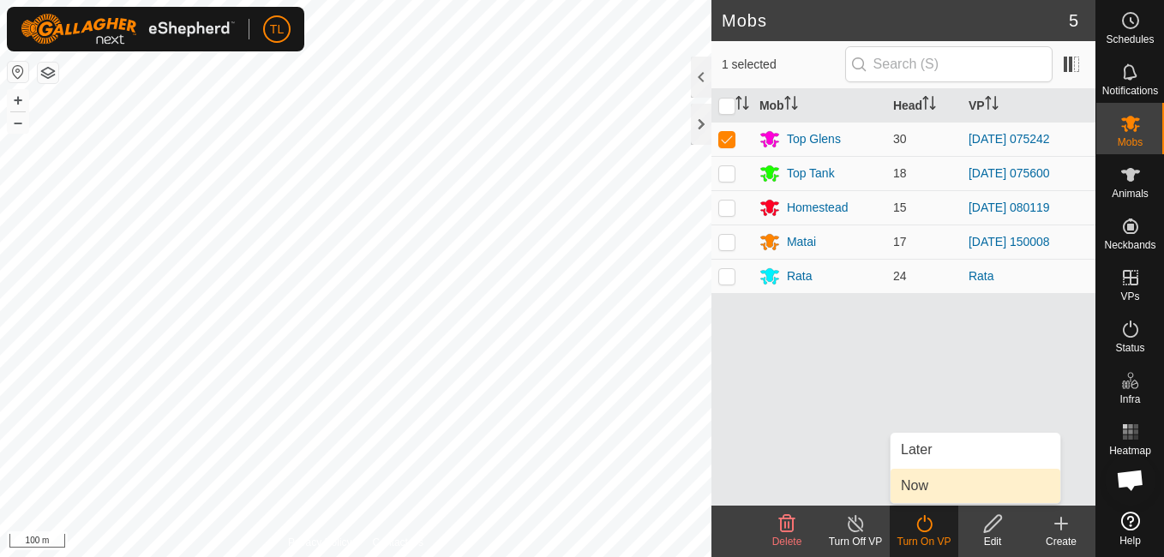
click at [930, 480] on link "Now" at bounding box center [976, 486] width 170 height 34
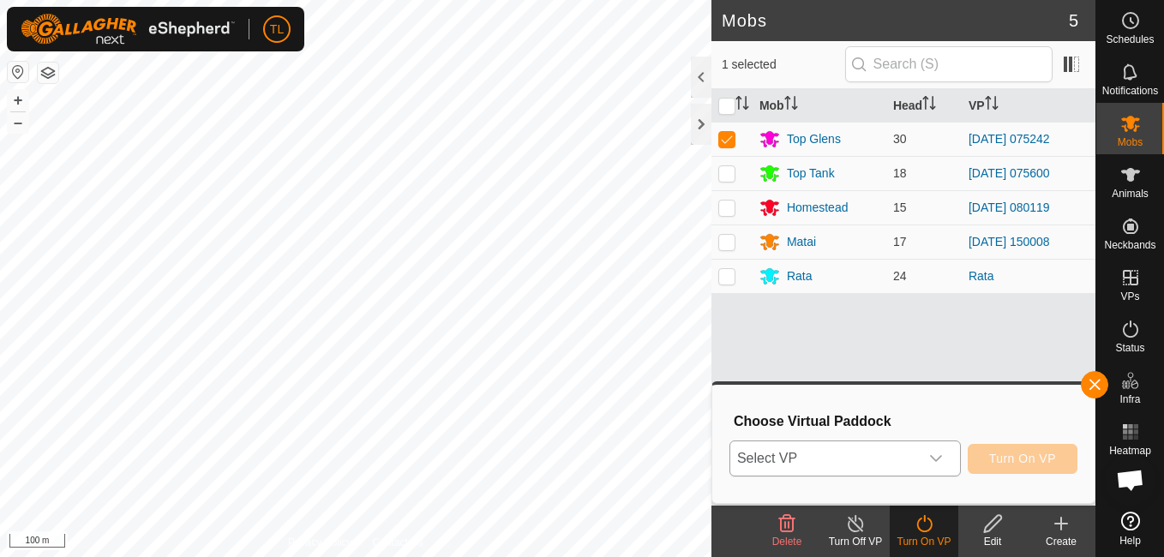
click at [934, 464] on icon "dropdown trigger" at bounding box center [936, 459] width 14 height 14
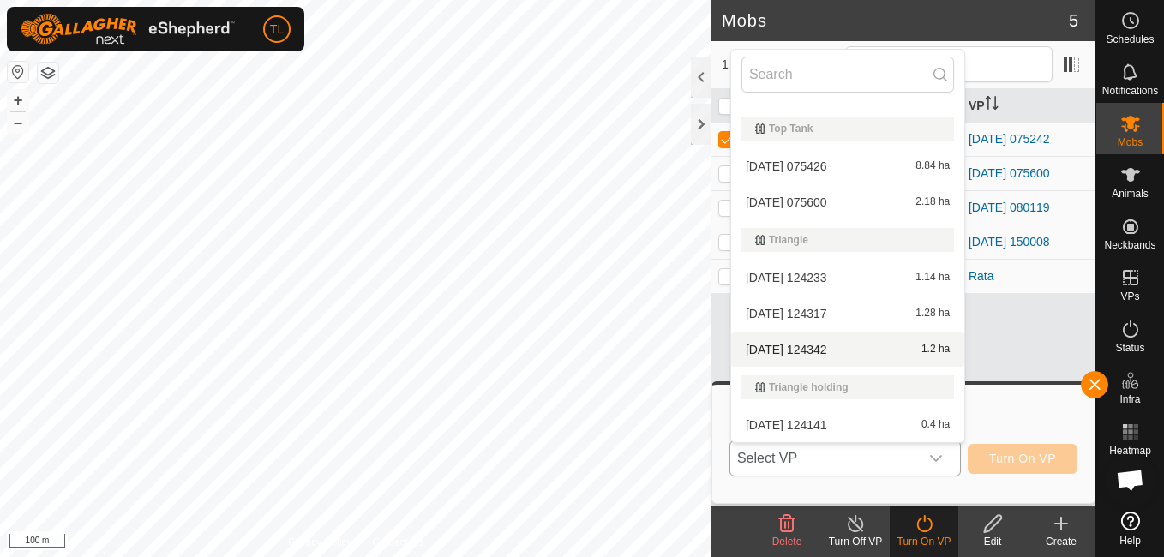
scroll to position [409, 0]
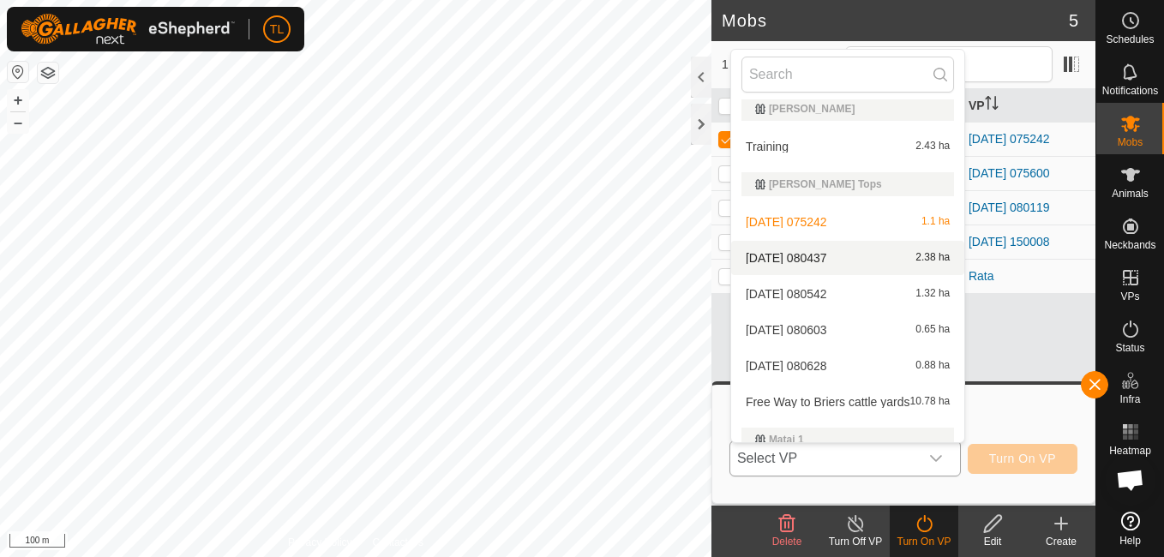
click at [819, 255] on li "[DATE] 080437 2.38 ha" at bounding box center [847, 258] width 233 height 34
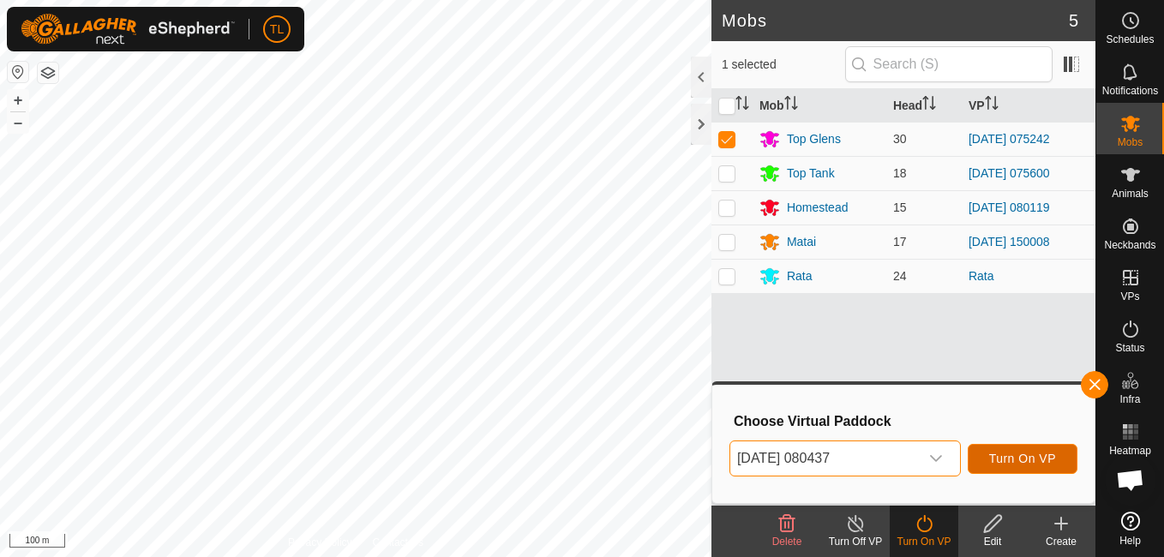
click at [1006, 455] on span "Turn On VP" at bounding box center [1022, 459] width 67 height 14
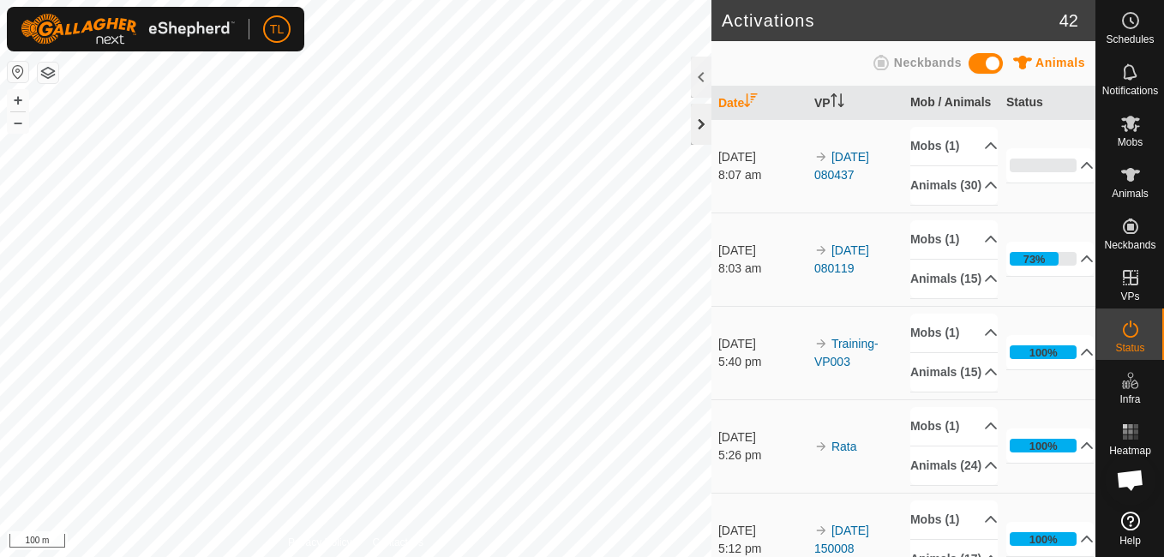
click at [706, 132] on div at bounding box center [701, 124] width 21 height 41
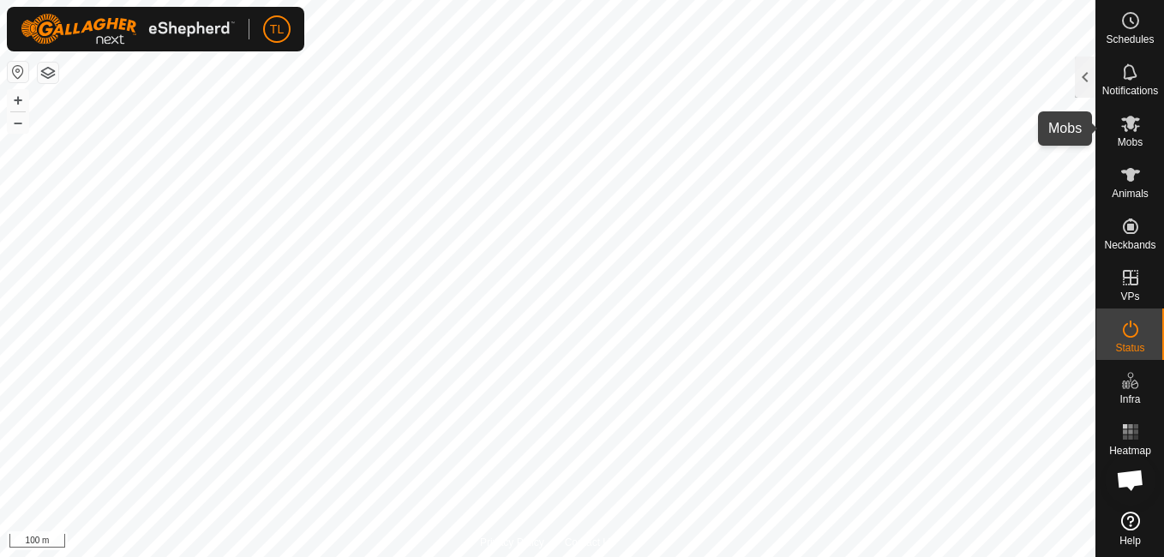
click at [1131, 125] on icon at bounding box center [1130, 124] width 19 height 16
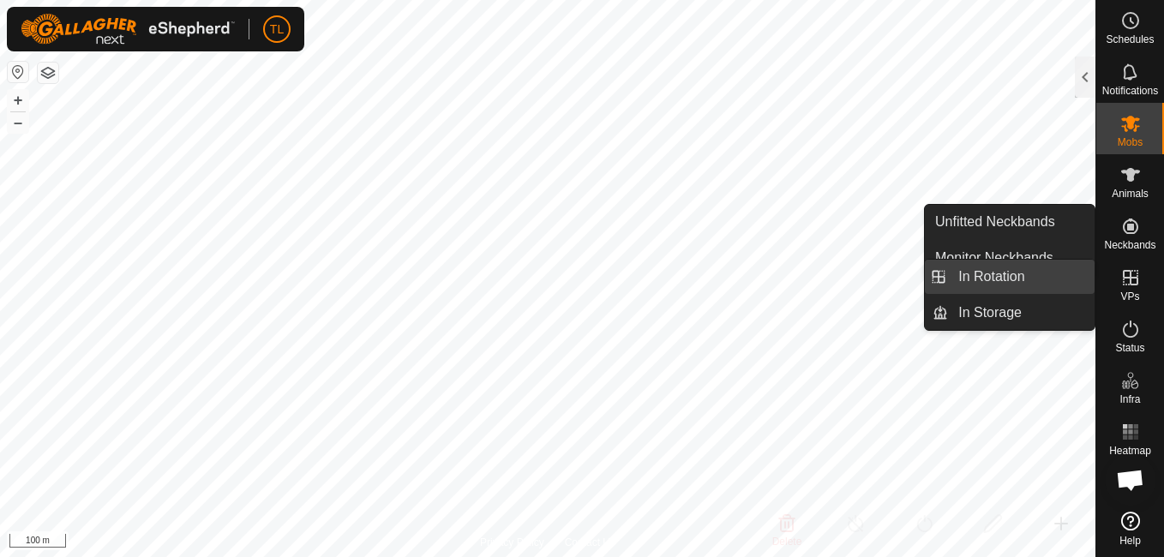
click at [993, 271] on link "In Rotation" at bounding box center [1021, 277] width 147 height 34
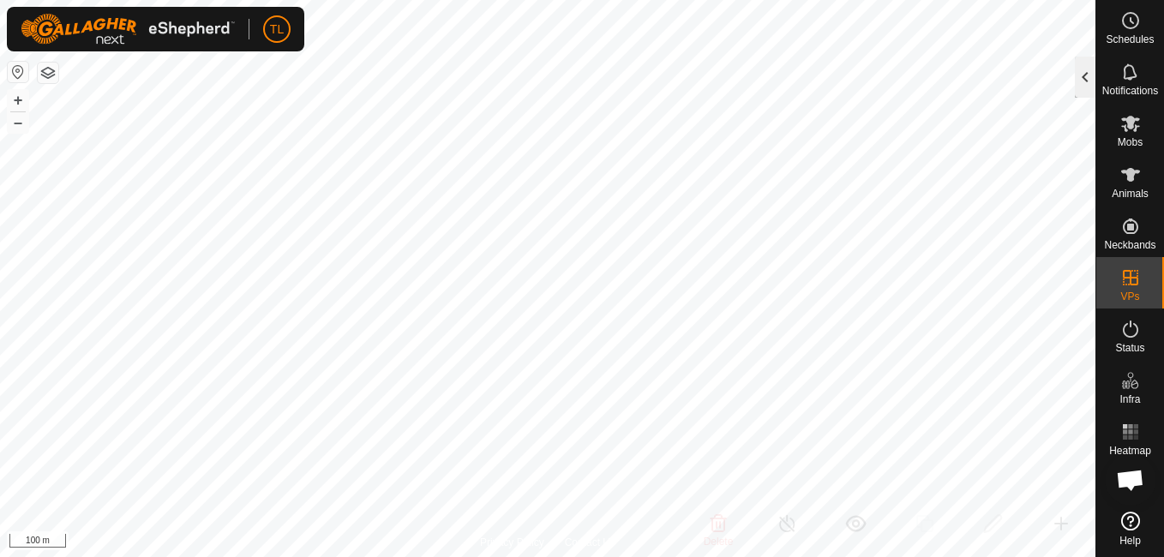
click at [1084, 75] on div at bounding box center [1085, 77] width 21 height 41
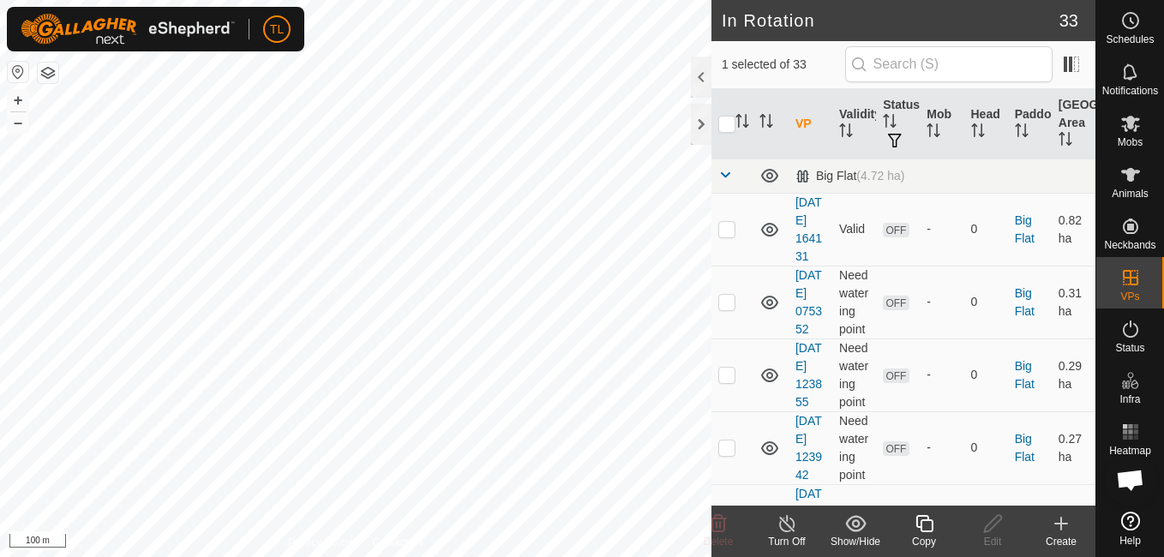
click at [1061, 524] on icon at bounding box center [1061, 524] width 12 height 0
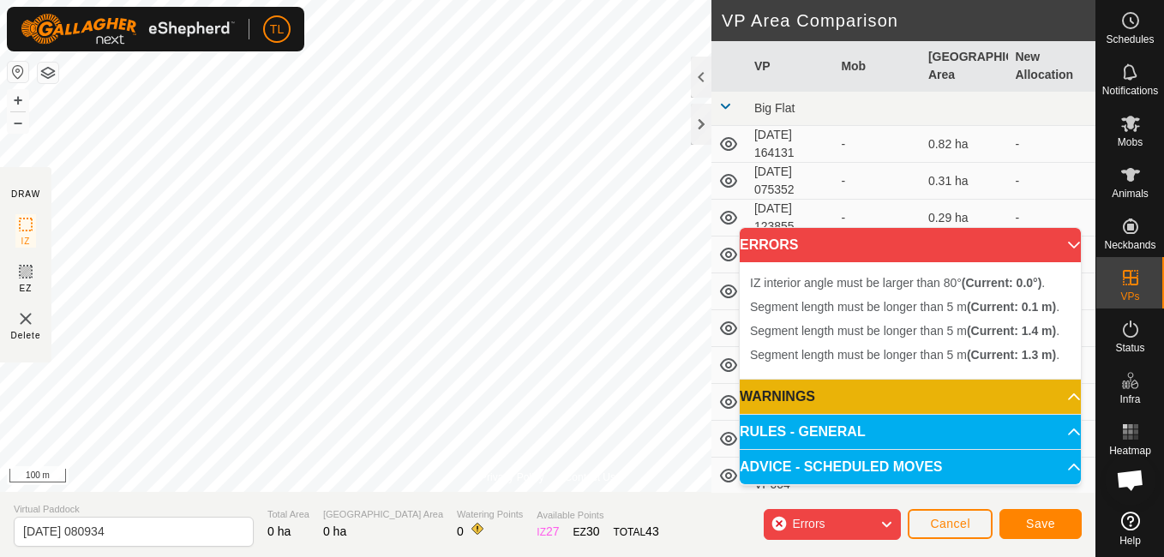
click at [862, 517] on div "Errors" at bounding box center [832, 524] width 137 height 31
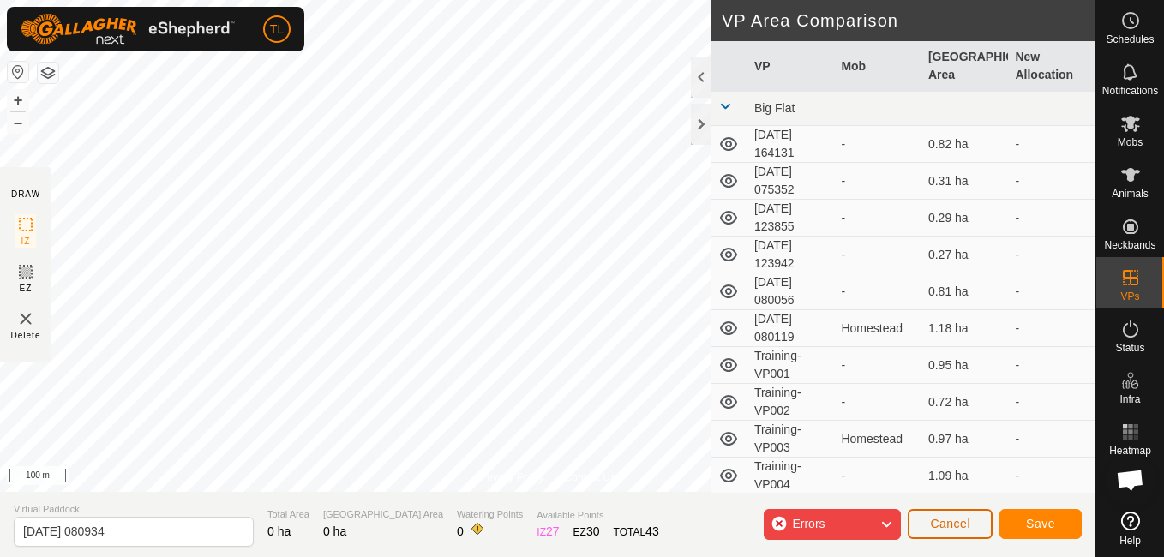
click at [965, 526] on span "Cancel" at bounding box center [950, 524] width 40 height 14
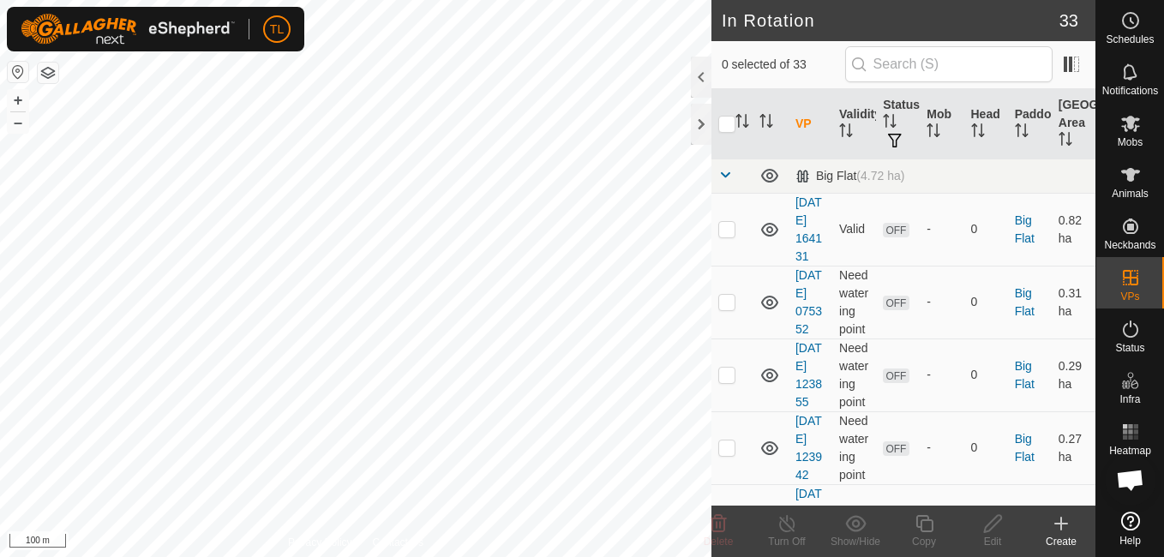
click at [1057, 526] on icon at bounding box center [1061, 523] width 21 height 21
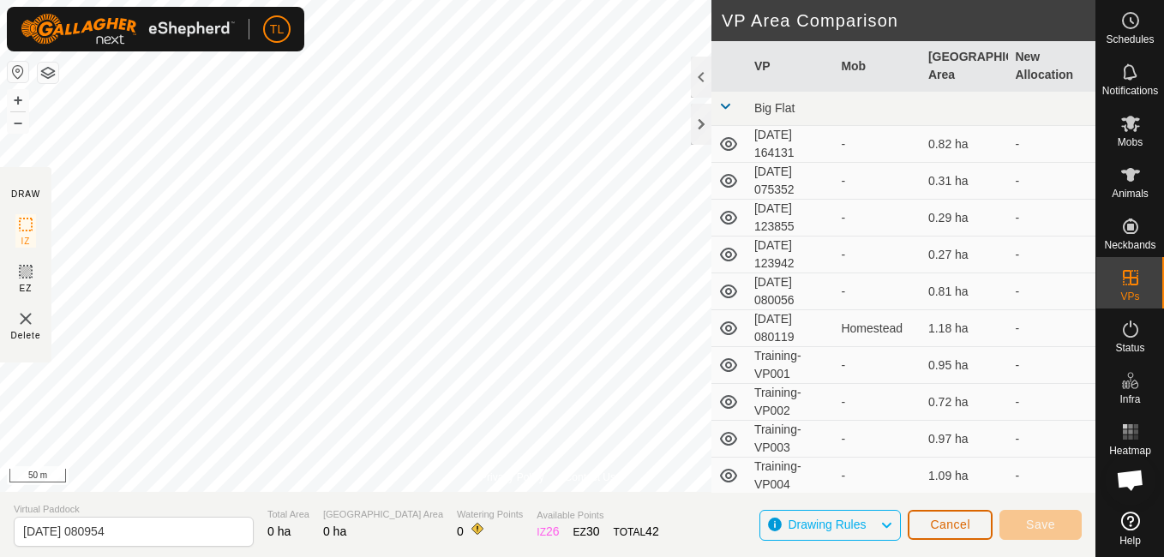
click at [976, 525] on button "Cancel" at bounding box center [950, 525] width 85 height 30
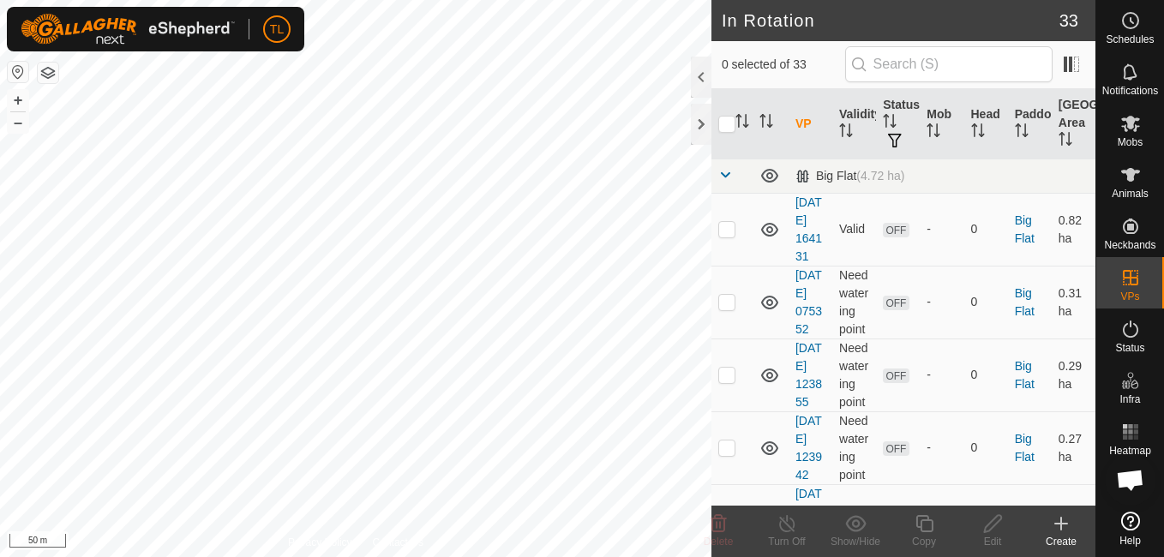
click at [1057, 524] on icon at bounding box center [1061, 524] width 12 height 0
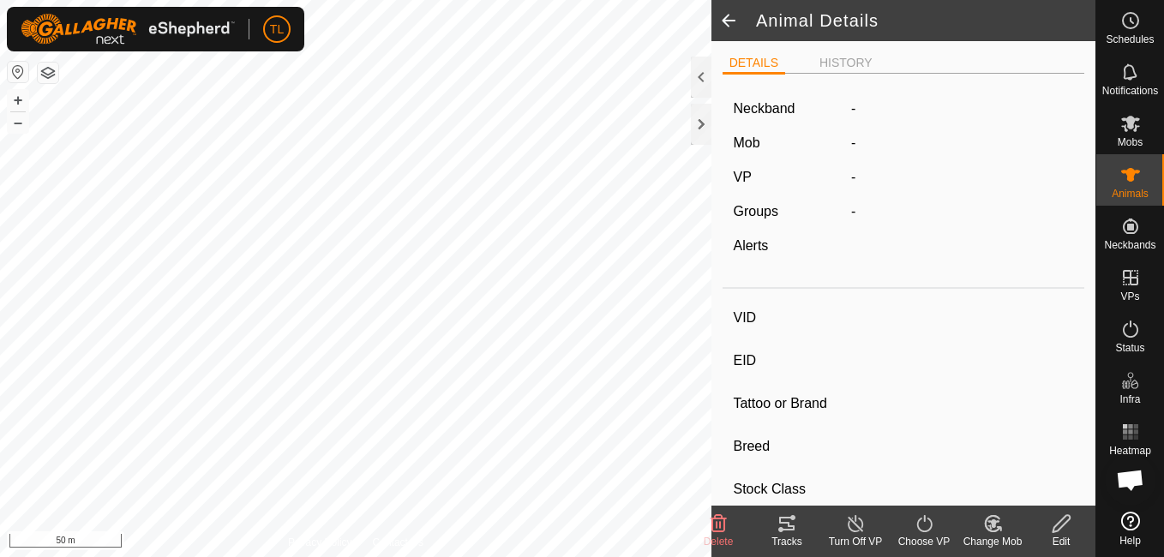
type input "Tank6"
type input "-"
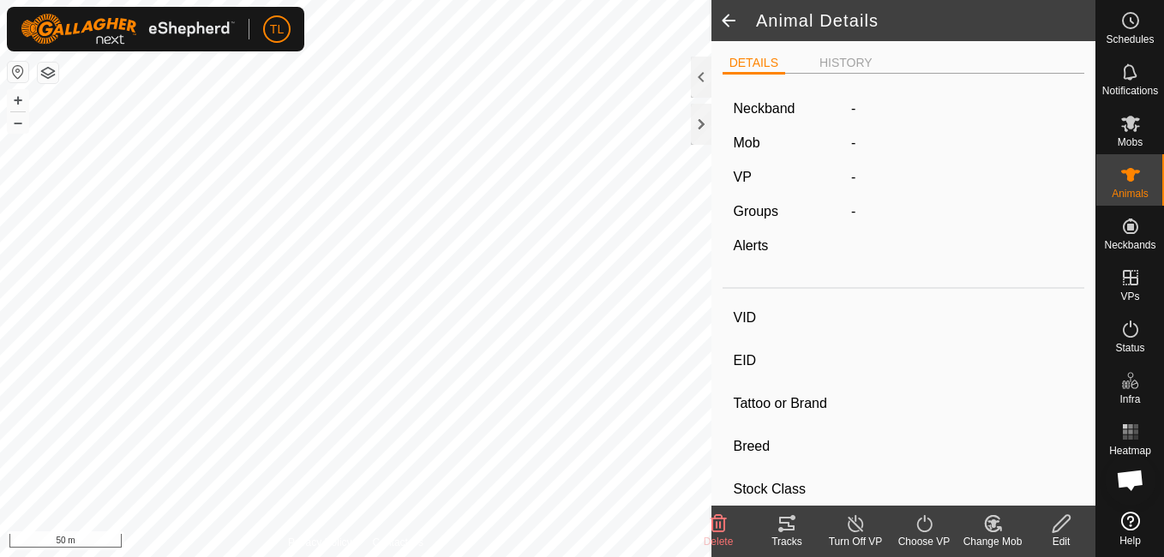
type input "0 kg"
type input "-"
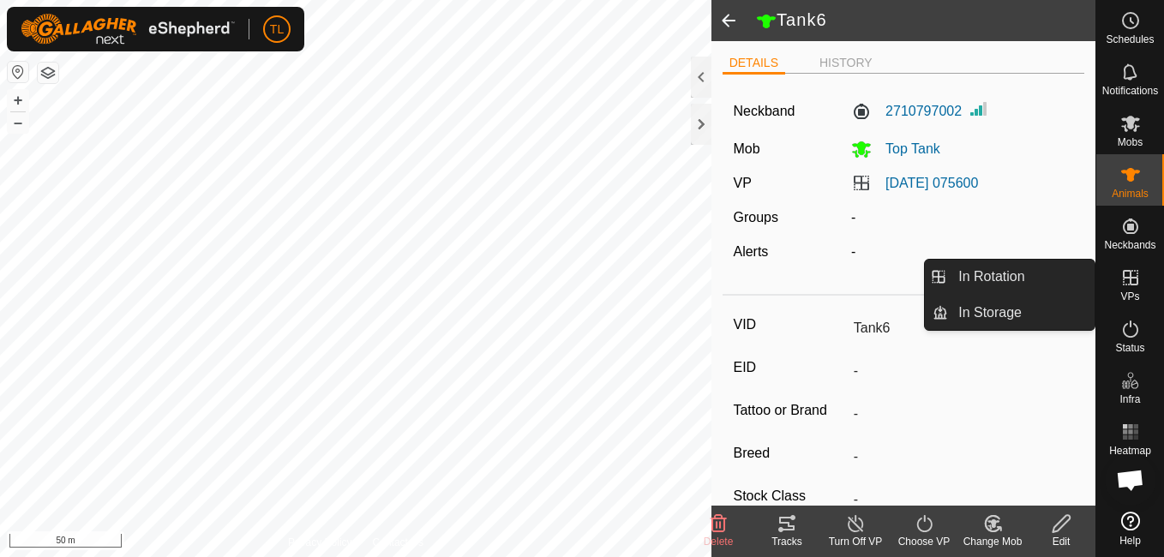
click at [1132, 278] on icon at bounding box center [1130, 277] width 15 height 15
click at [1028, 268] on link "In Rotation" at bounding box center [1021, 277] width 147 height 34
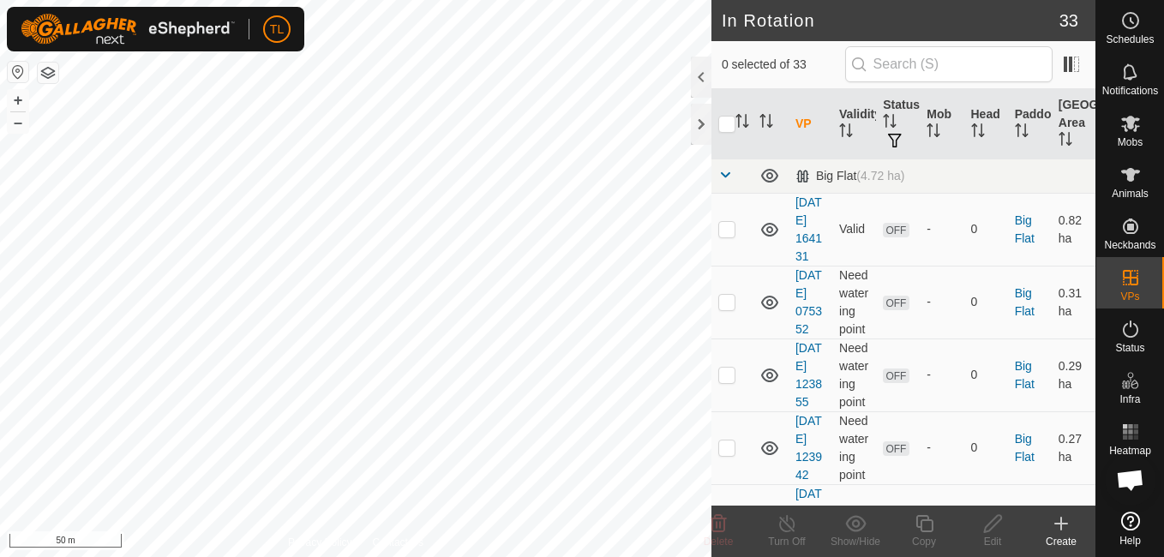
click at [1054, 523] on icon at bounding box center [1061, 523] width 21 height 21
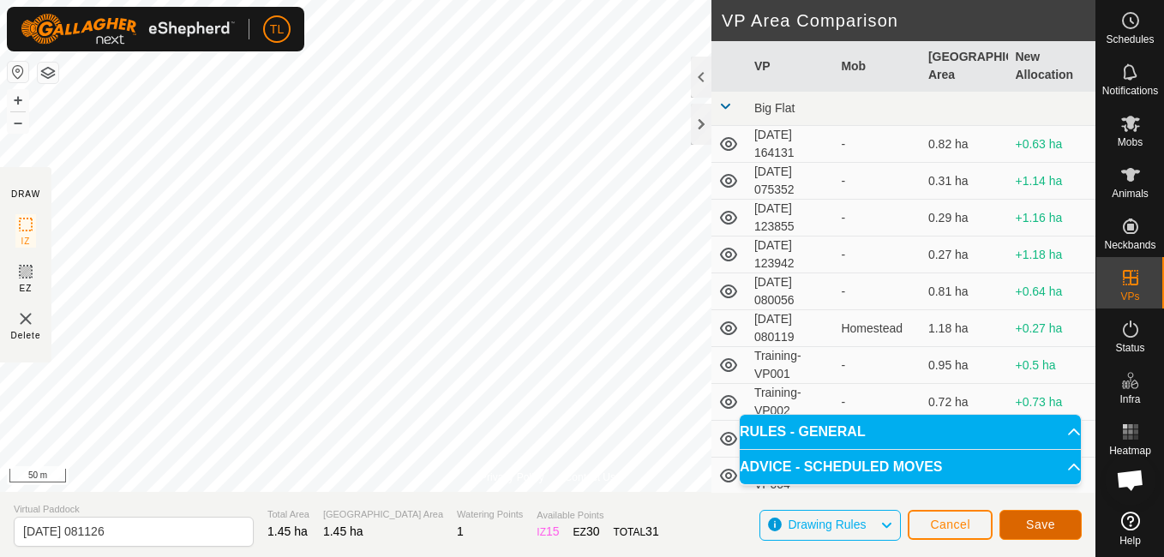
click at [1045, 522] on span "Save" at bounding box center [1040, 525] width 29 height 14
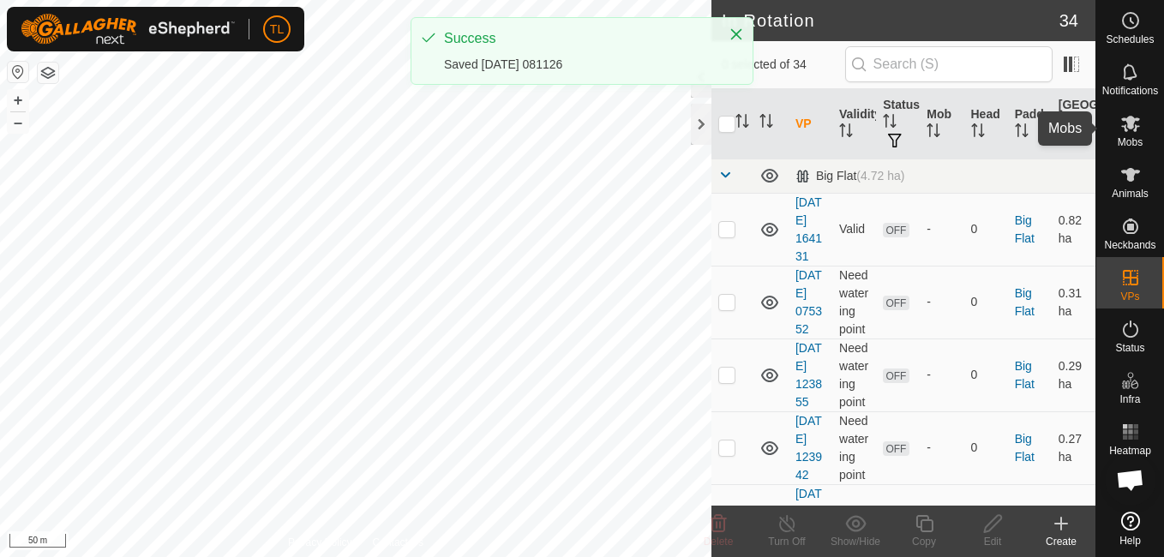
click at [1127, 125] on icon at bounding box center [1130, 124] width 19 height 16
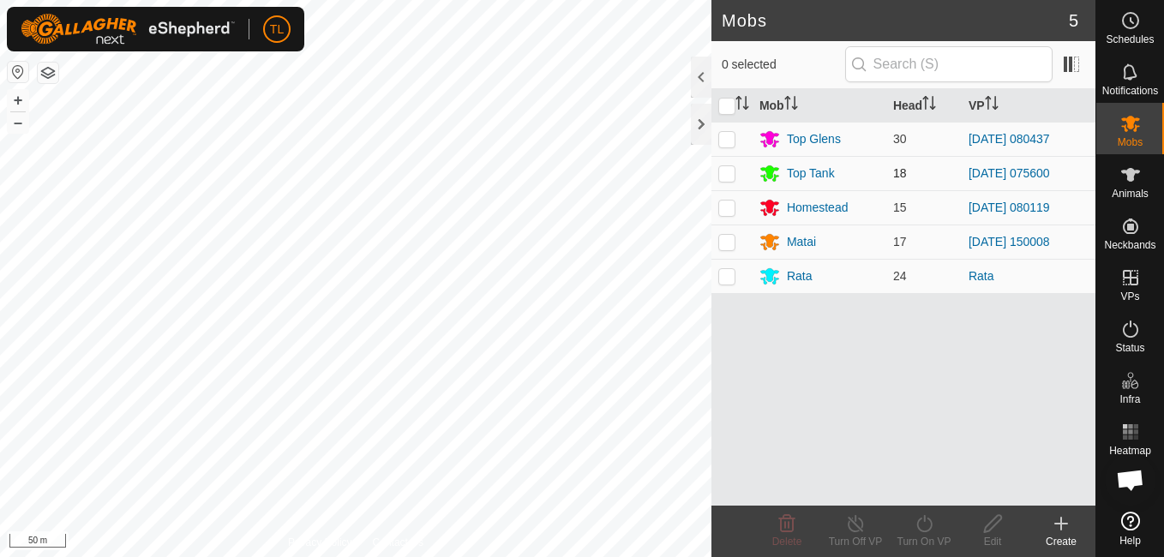
click at [735, 175] on p-checkbox at bounding box center [726, 173] width 17 height 14
checkbox input "true"
click at [934, 521] on turn-on-svg-icon at bounding box center [924, 523] width 69 height 21
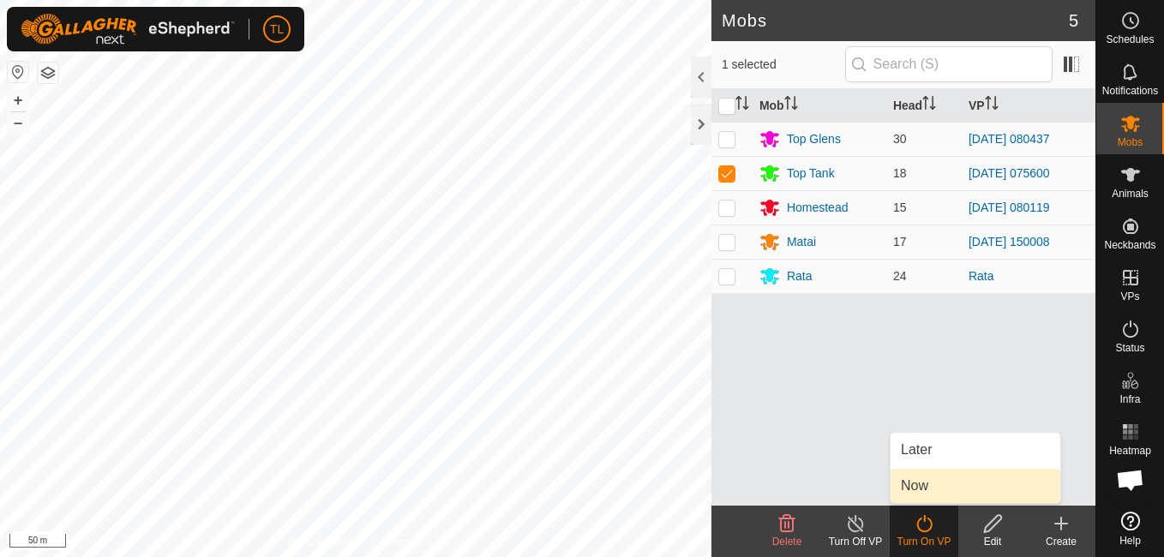
click at [923, 477] on link "Now" at bounding box center [976, 486] width 170 height 34
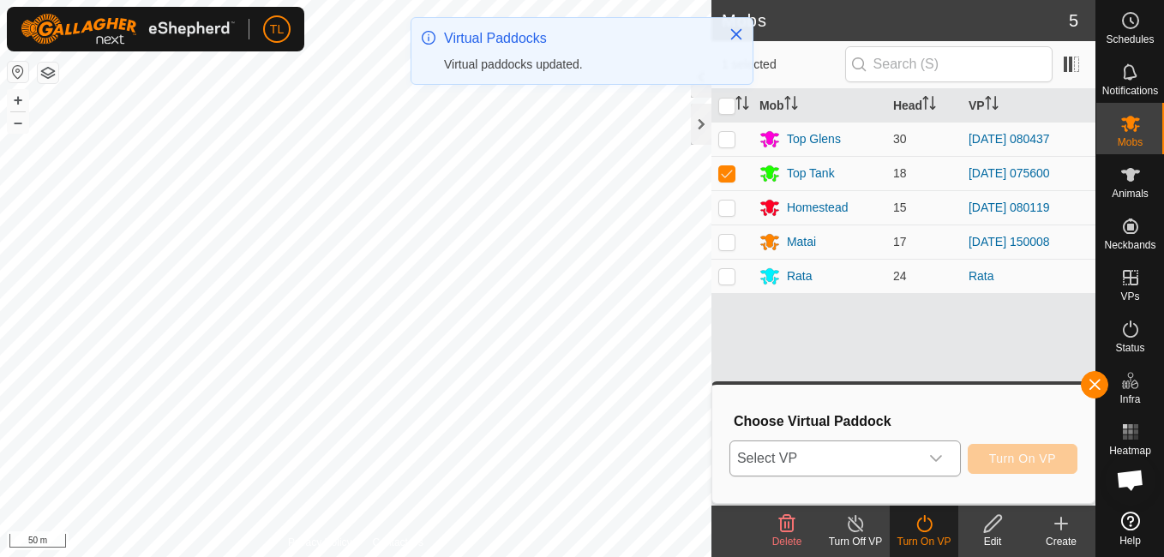
click at [943, 465] on icon "dropdown trigger" at bounding box center [936, 459] width 14 height 14
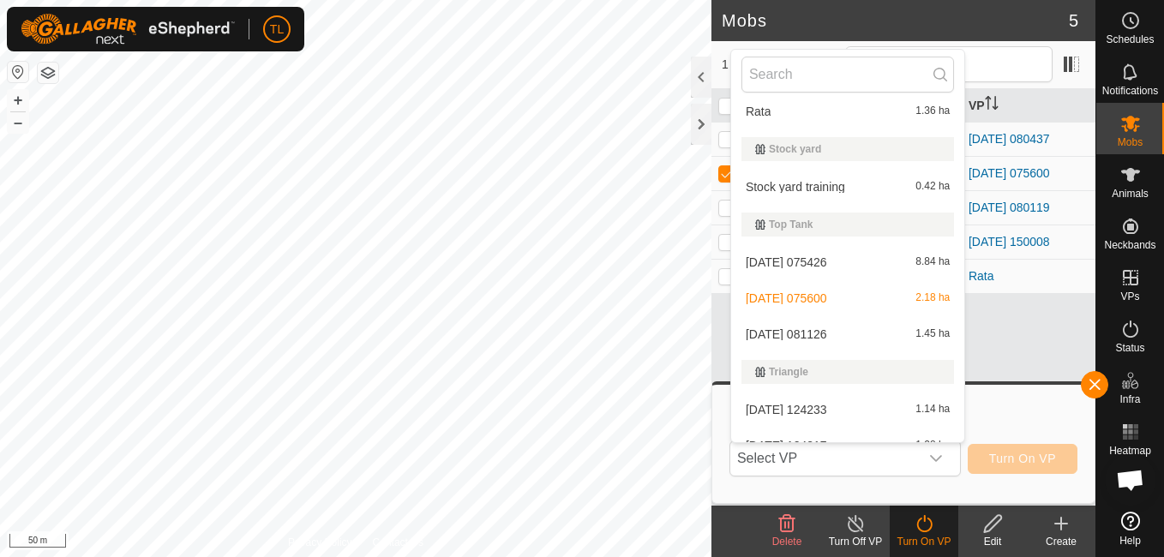
scroll to position [1132, 0]
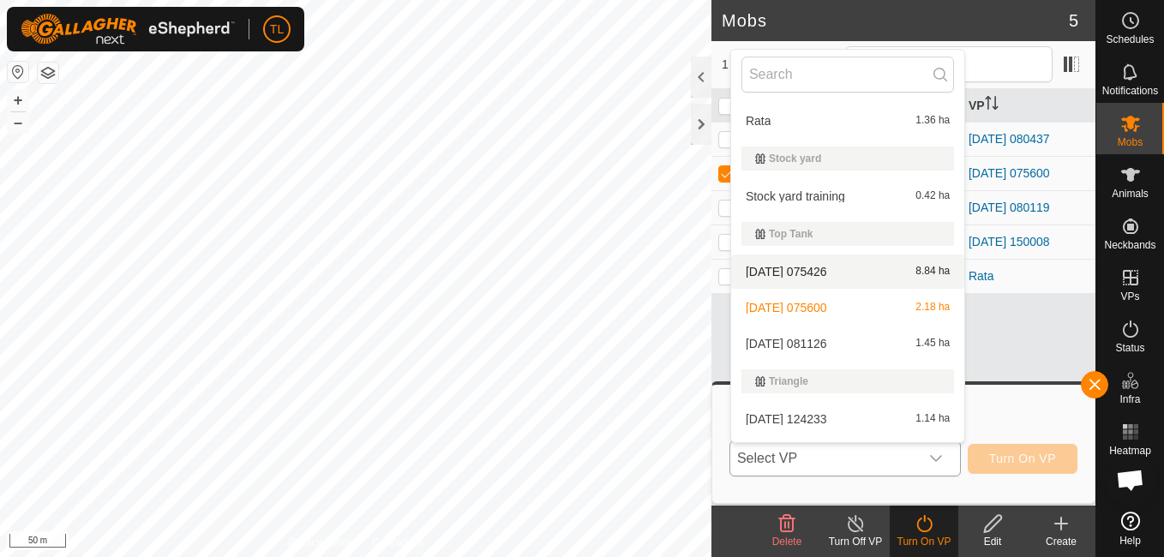
click at [843, 273] on li "[DATE] 075426 8.84 ha" at bounding box center [847, 272] width 233 height 34
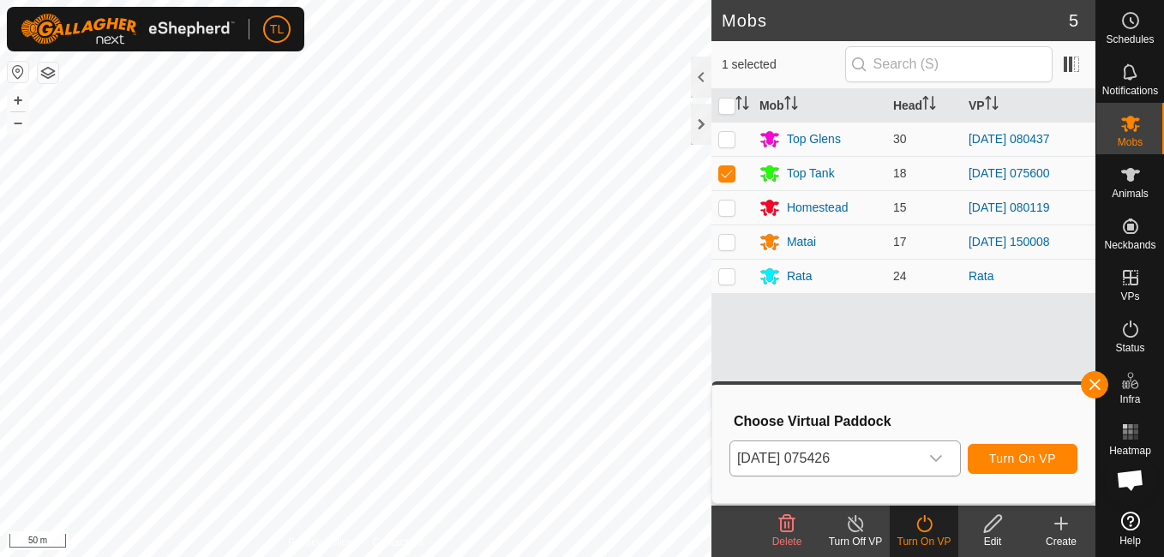
click at [940, 456] on icon "dropdown trigger" at bounding box center [936, 459] width 14 height 14
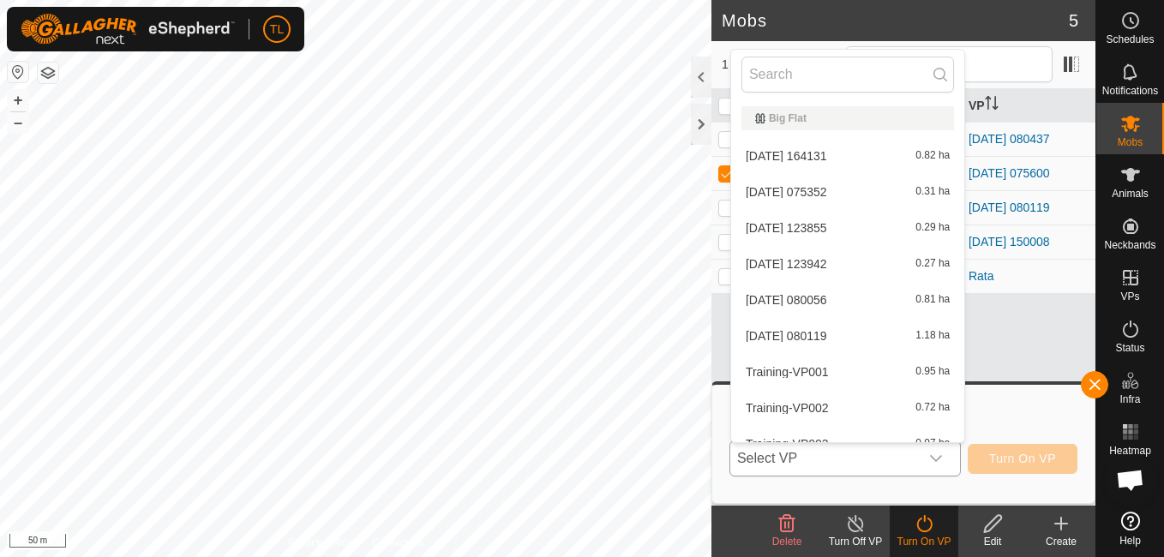
scroll to position [979, 0]
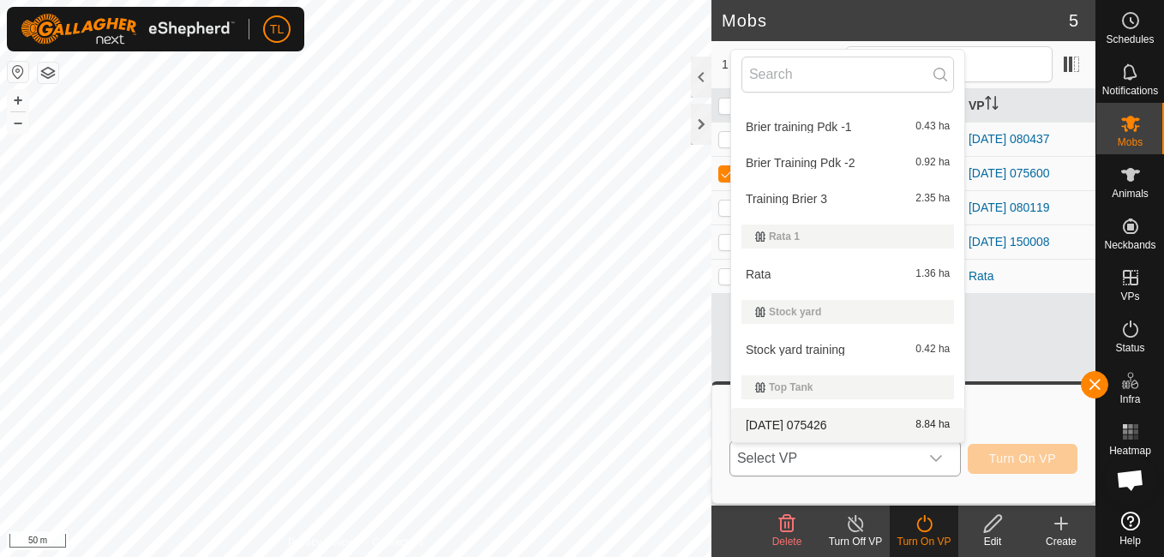
click at [941, 459] on icon "dropdown trigger" at bounding box center [936, 458] width 12 height 7
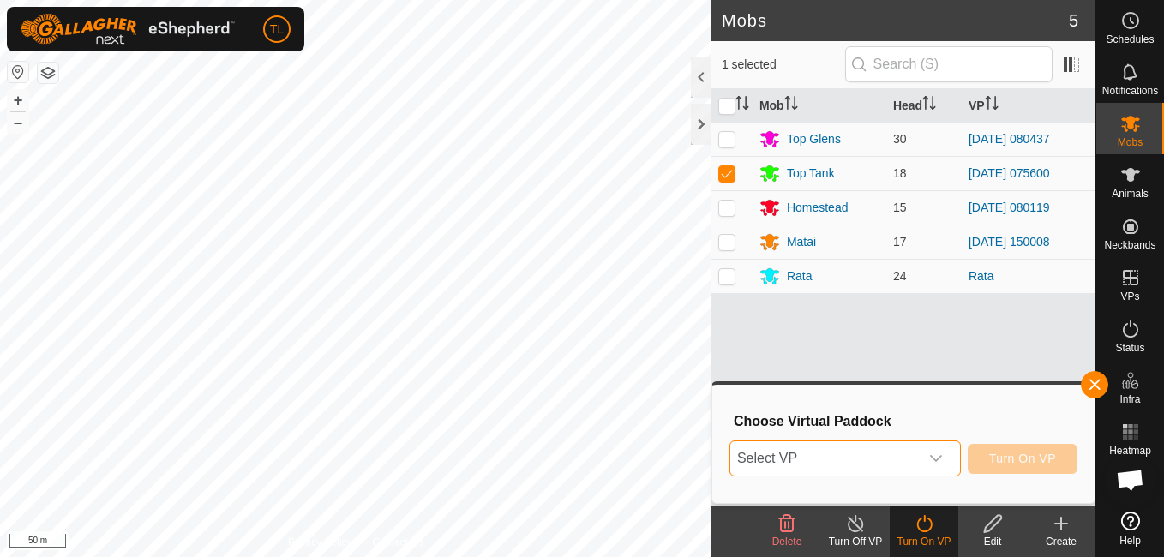
click at [936, 459] on icon "dropdown trigger" at bounding box center [936, 458] width 12 height 7
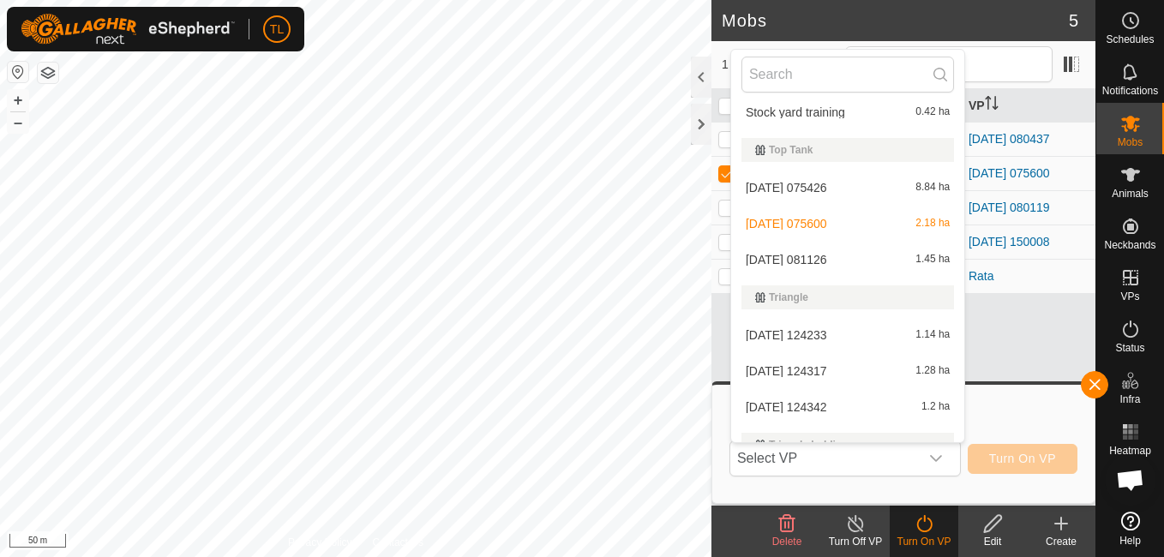
scroll to position [1212, 0]
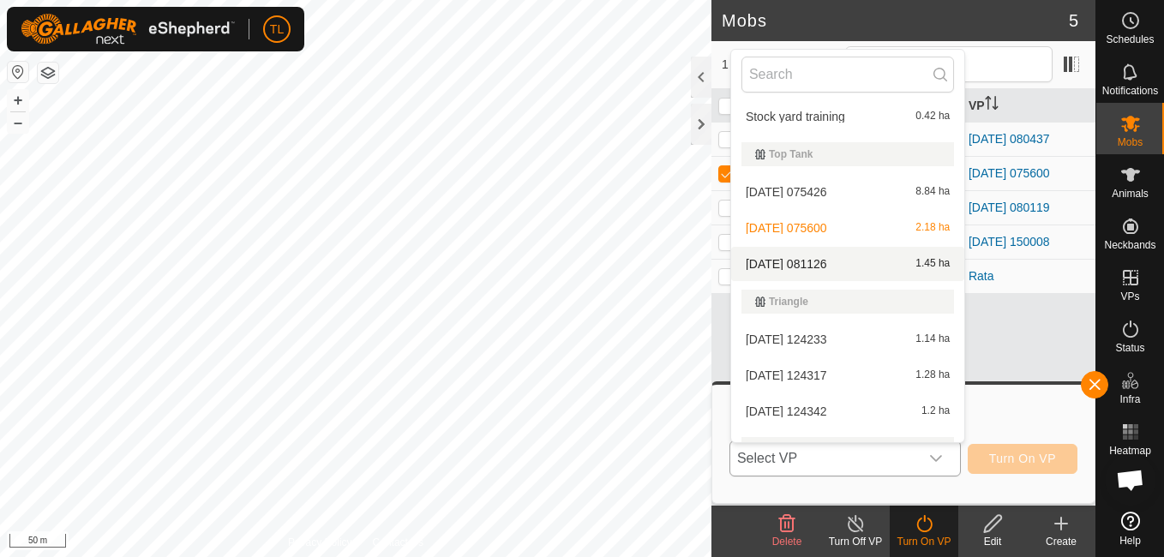
click at [837, 266] on li "[DATE] [DATE] 1.45 ha" at bounding box center [847, 264] width 233 height 34
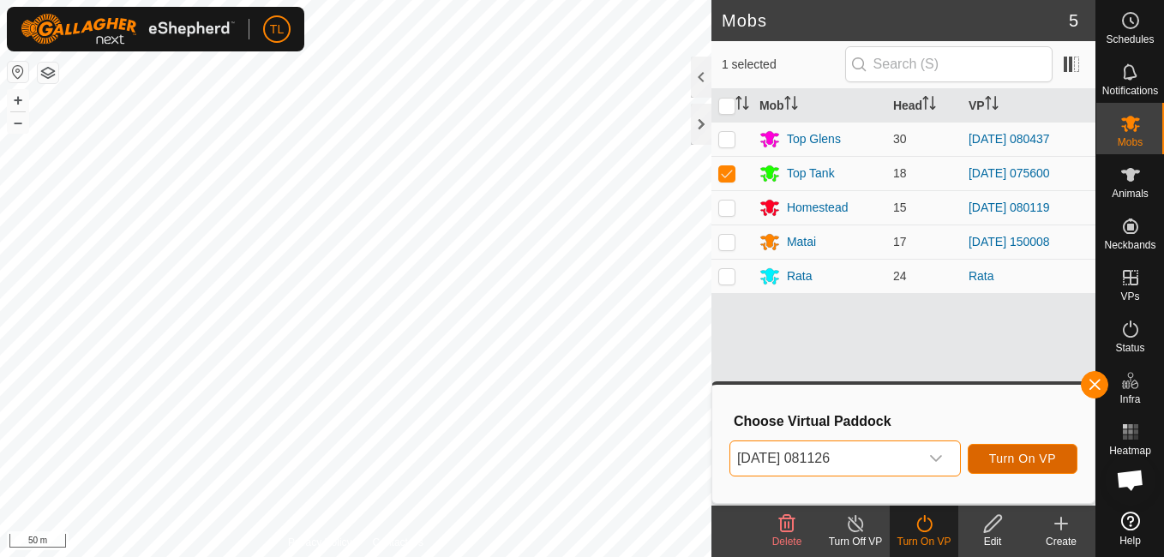
click at [1040, 458] on span "Turn On VP" at bounding box center [1022, 459] width 67 height 14
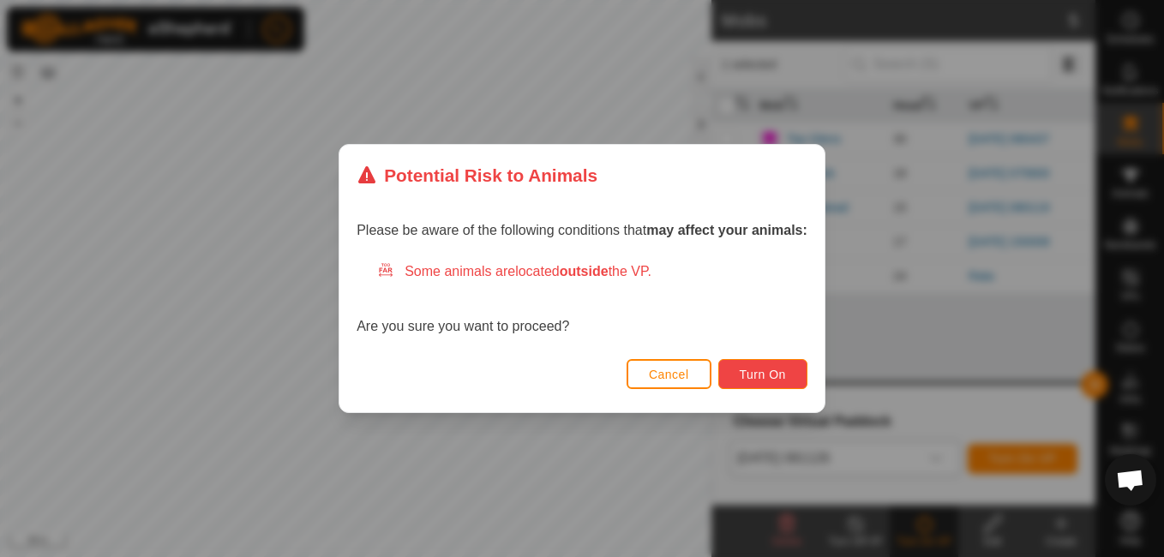
click at [724, 365] on button "Turn On" at bounding box center [762, 374] width 89 height 30
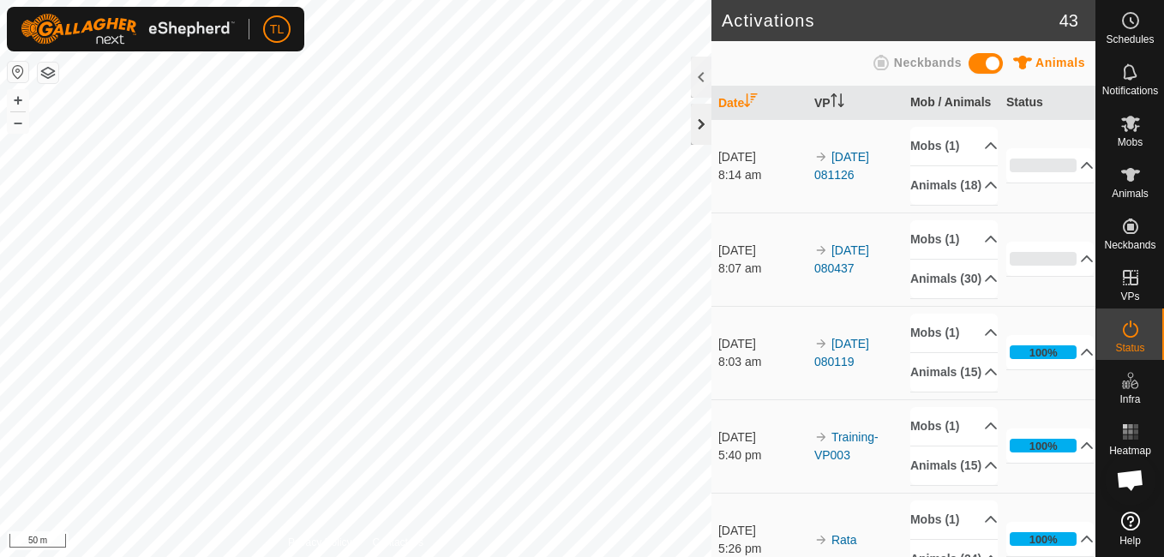
click at [693, 132] on div at bounding box center [701, 124] width 21 height 41
